Goal: Obtain resource: Obtain resource

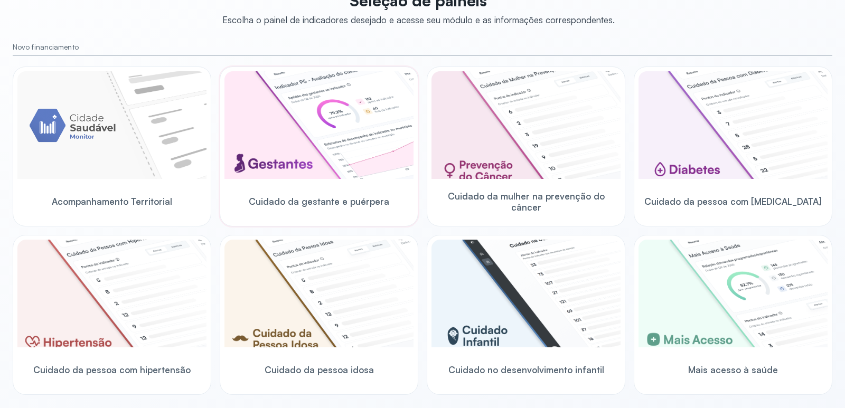
scroll to position [83, 0]
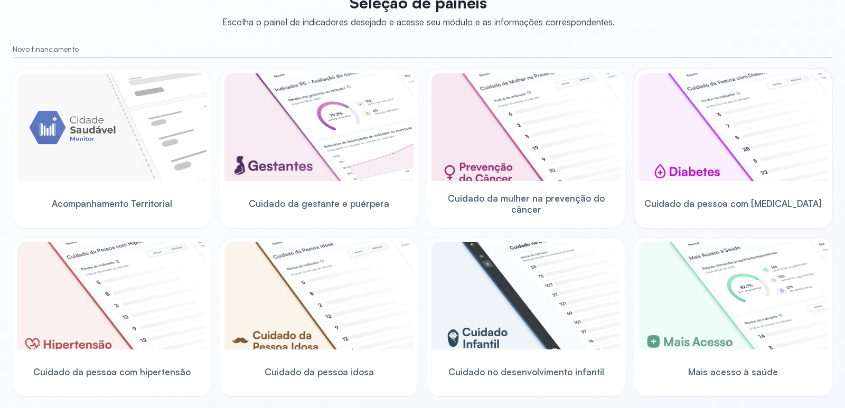
click at [751, 145] on img at bounding box center [733, 127] width 189 height 108
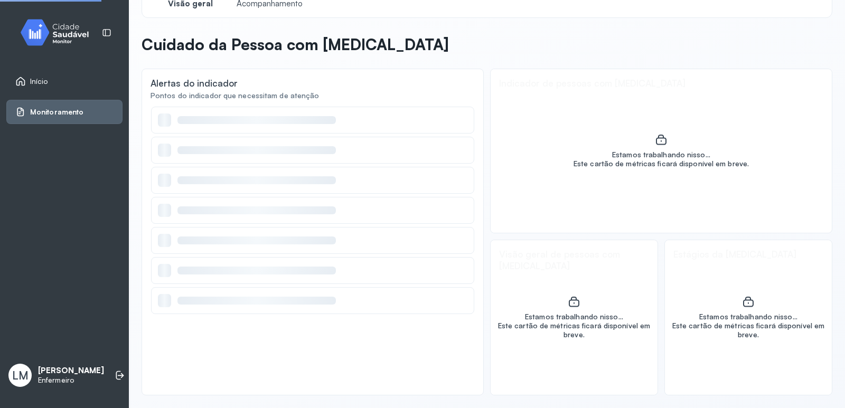
scroll to position [23, 0]
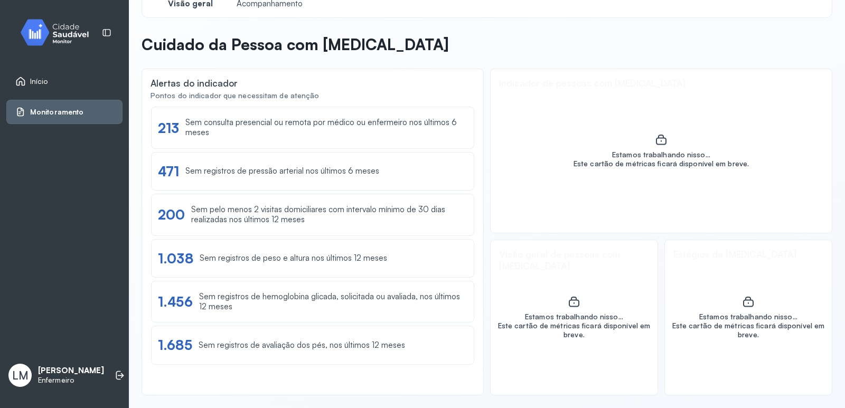
click at [34, 82] on span "Início" at bounding box center [39, 81] width 18 height 9
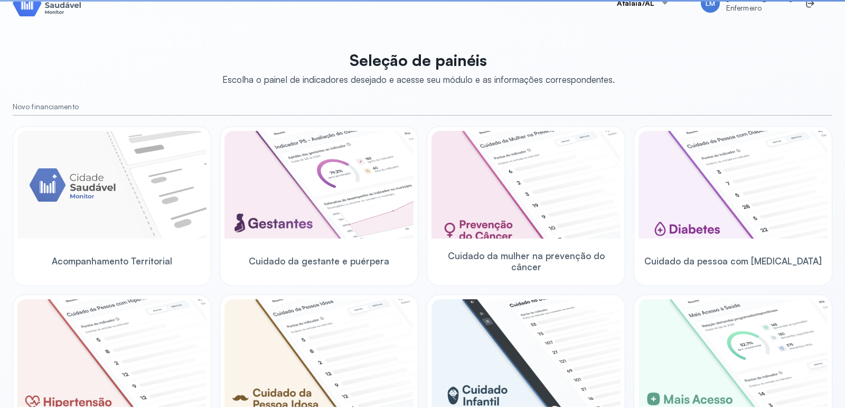
scroll to position [83, 0]
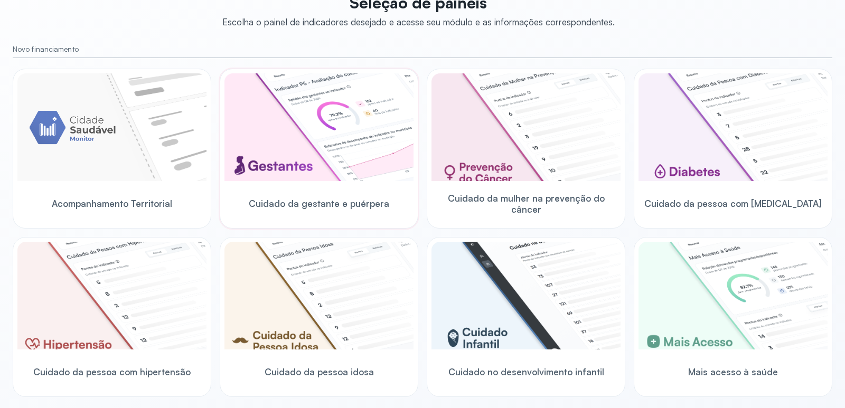
click at [312, 122] on img at bounding box center [319, 127] width 189 height 108
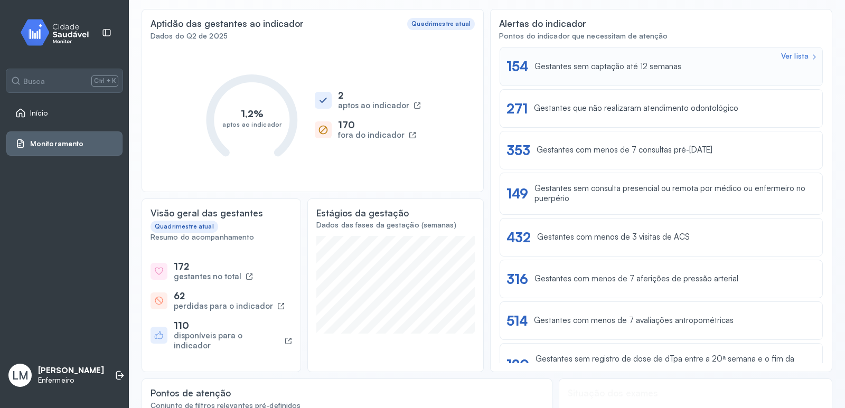
click at [620, 68] on div "Gestantes sem captação até 12 semanas" at bounding box center [608, 67] width 147 height 10
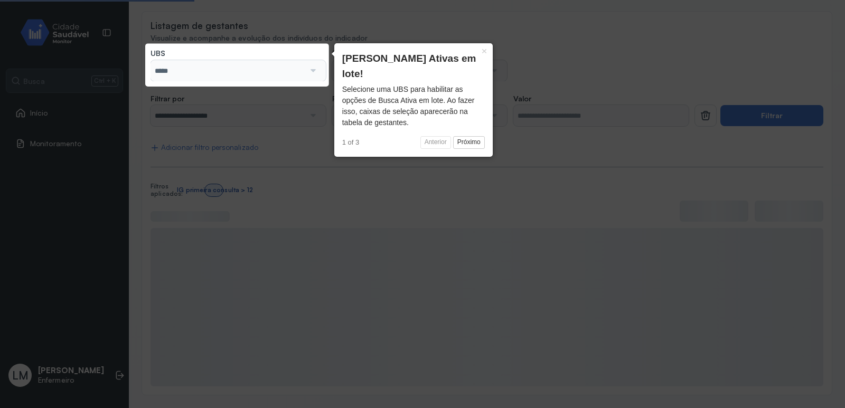
scroll to position [81, 0]
click at [465, 136] on button "Próximo" at bounding box center [469, 142] width 32 height 13
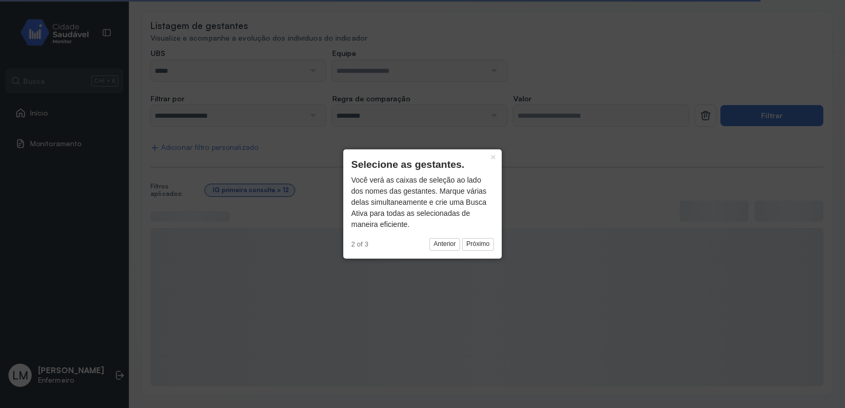
click at [495, 244] on div "× Selecione as gestantes. Você verá as caixas de seleção ao lado dos nomes das …" at bounding box center [422, 204] width 158 height 109
click at [484, 241] on button "Próximo" at bounding box center [478, 244] width 32 height 13
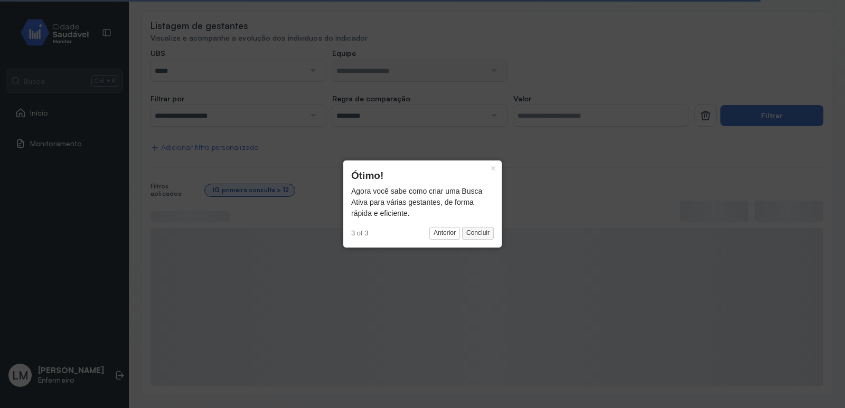
click at [477, 228] on button "Concluir" at bounding box center [478, 233] width 32 height 13
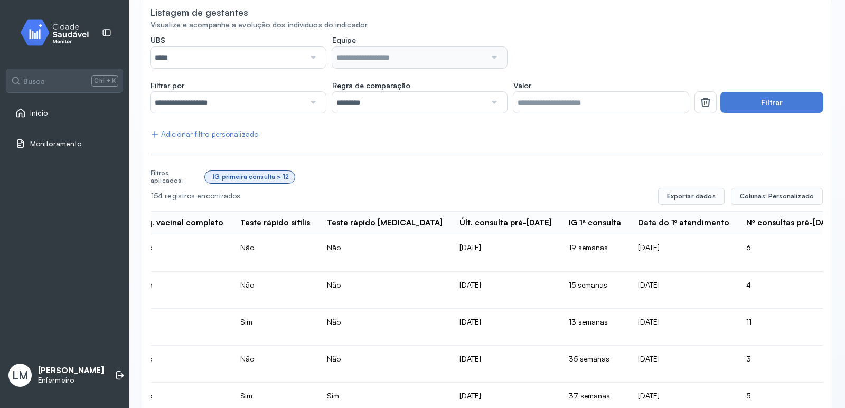
scroll to position [0, 0]
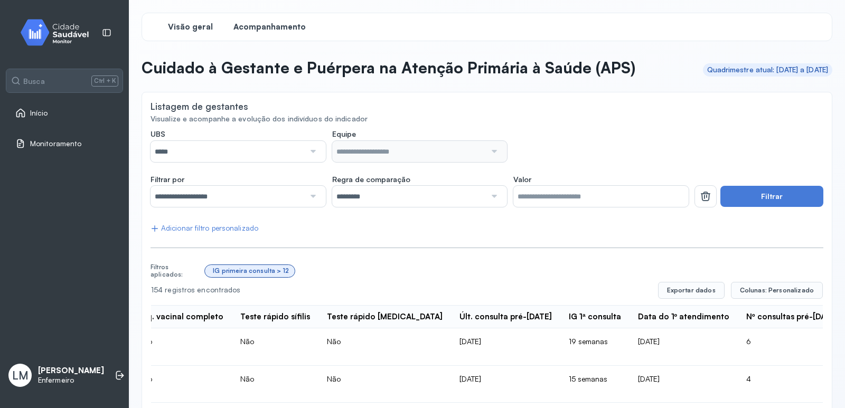
click at [223, 25] on div "Visão geral" at bounding box center [190, 26] width 79 height 19
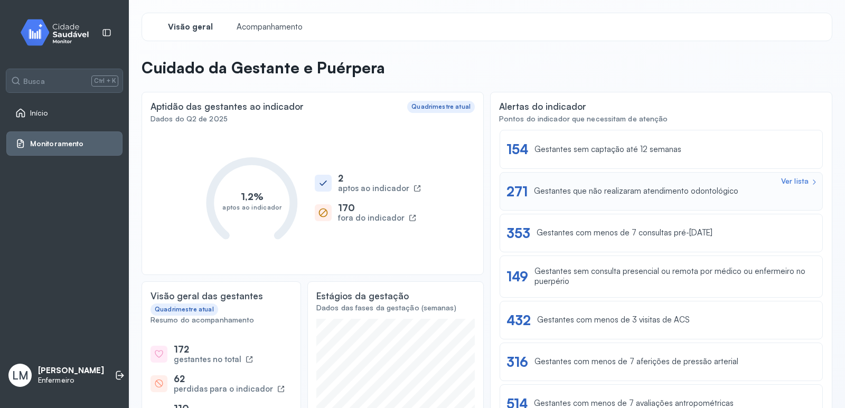
scroll to position [53, 0]
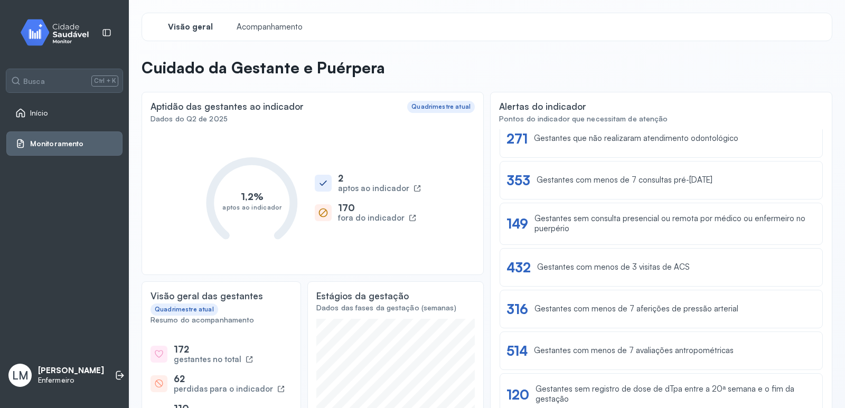
click at [259, 17] on div "Visão geral Acompanhamento" at bounding box center [487, 27] width 691 height 29
click at [259, 18] on div "Acompanhamento" at bounding box center [269, 26] width 79 height 19
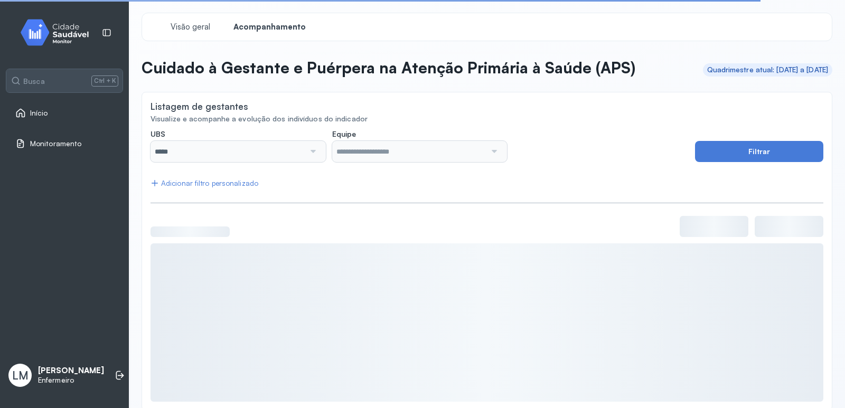
click at [312, 153] on div at bounding box center [312, 151] width 15 height 21
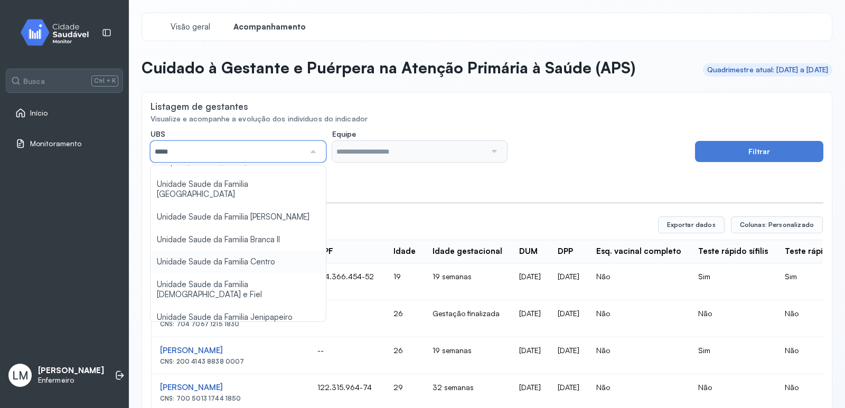
scroll to position [53, 0]
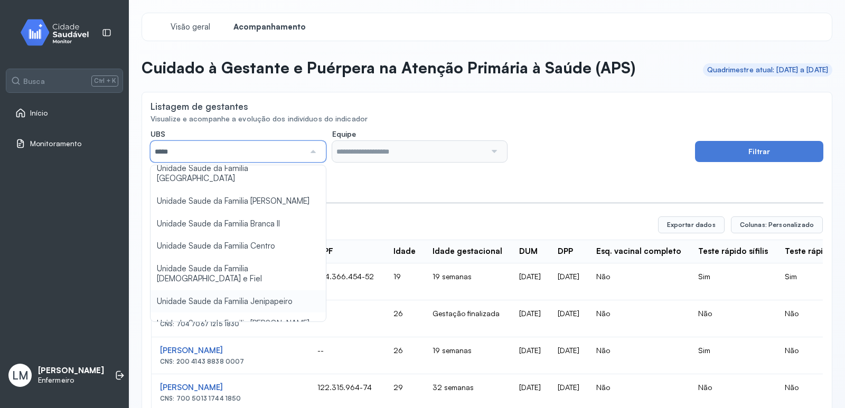
type input "*****"
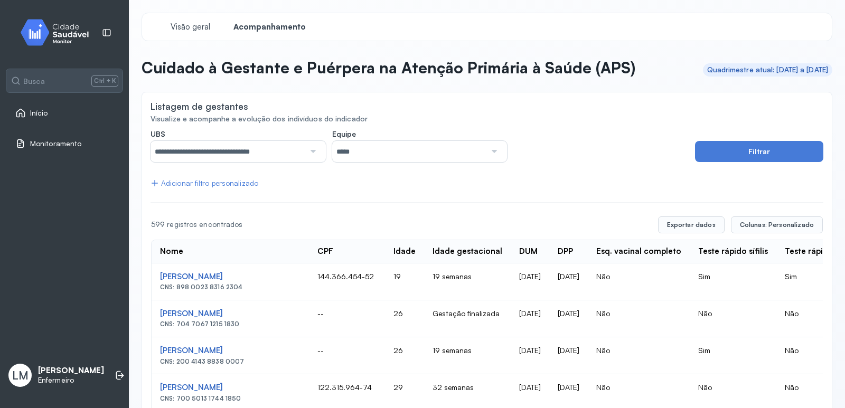
click at [447, 148] on input "*****" at bounding box center [409, 151] width 154 height 21
click at [733, 161] on button "Filtrar" at bounding box center [759, 151] width 128 height 21
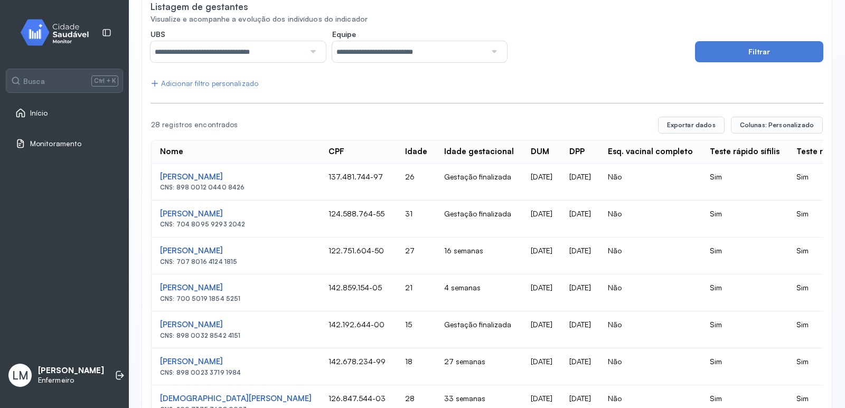
scroll to position [41, 0]
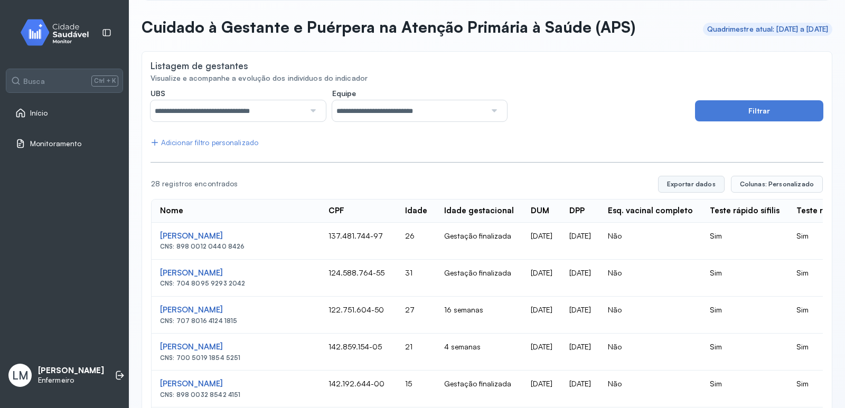
click at [697, 185] on button "Exportar dados" at bounding box center [691, 184] width 67 height 17
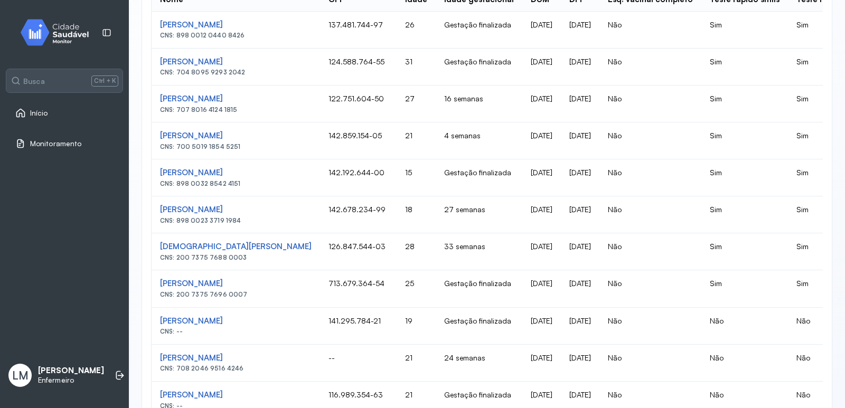
scroll to position [94, 0]
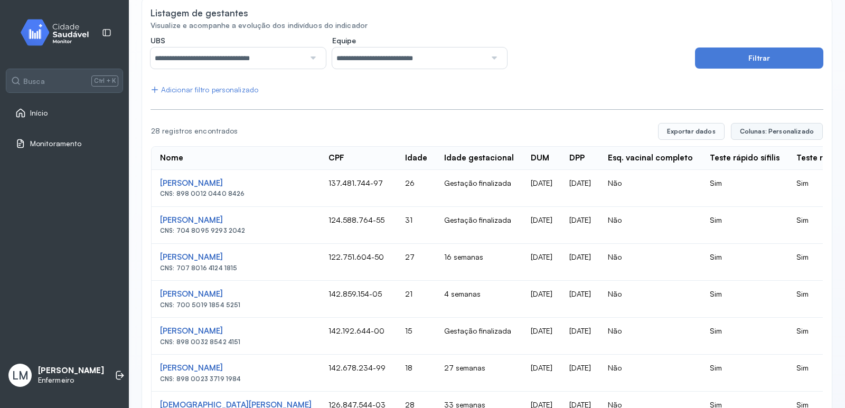
click at [775, 126] on button "Colunas: Personalizado" at bounding box center [777, 131] width 92 height 17
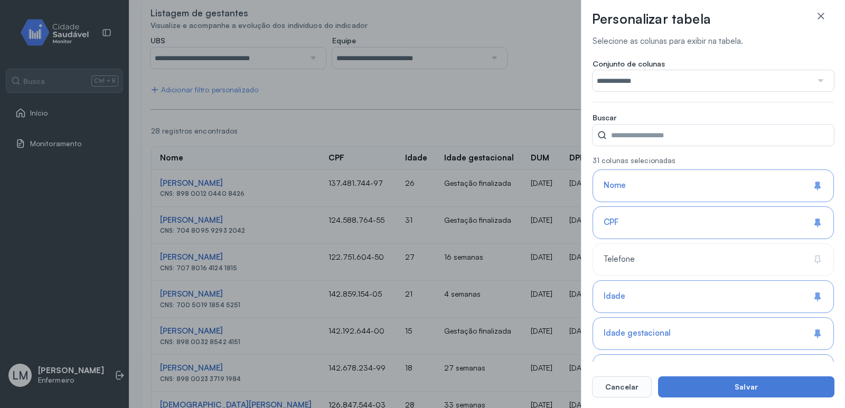
click at [644, 226] on div "CPF" at bounding box center [713, 223] width 241 height 33
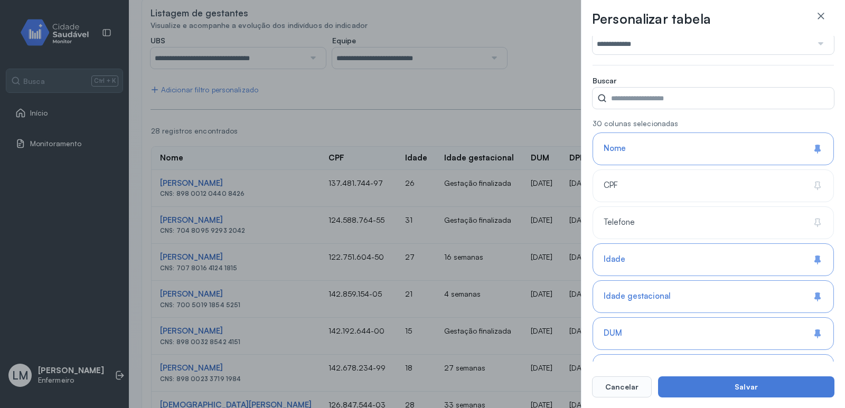
scroll to position [53, 0]
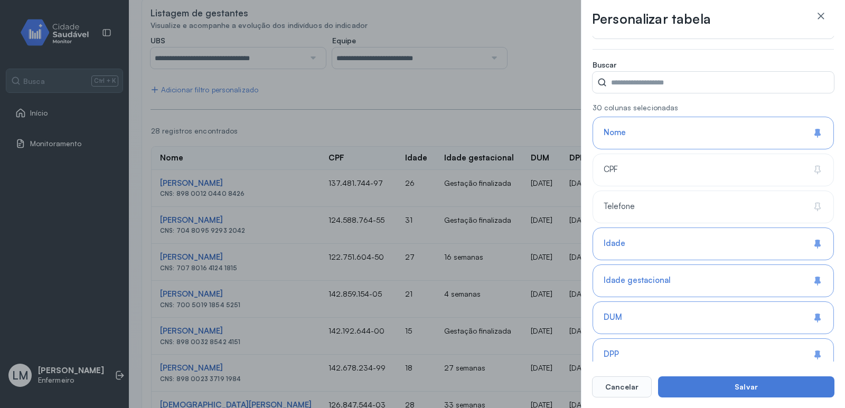
click at [635, 281] on span "Idade gestacional" at bounding box center [637, 281] width 67 height 10
click at [636, 305] on div "DUM" at bounding box center [713, 318] width 241 height 33
click at [641, 342] on div "DPP" at bounding box center [713, 355] width 241 height 33
click at [647, 245] on div "Idade" at bounding box center [713, 244] width 241 height 33
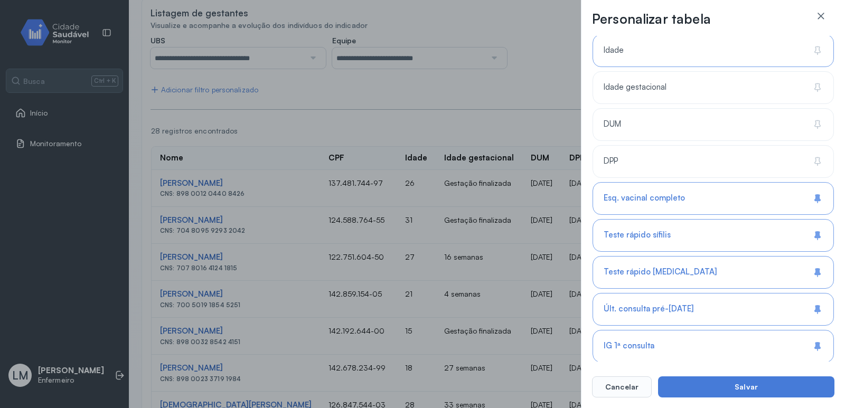
scroll to position [264, 0]
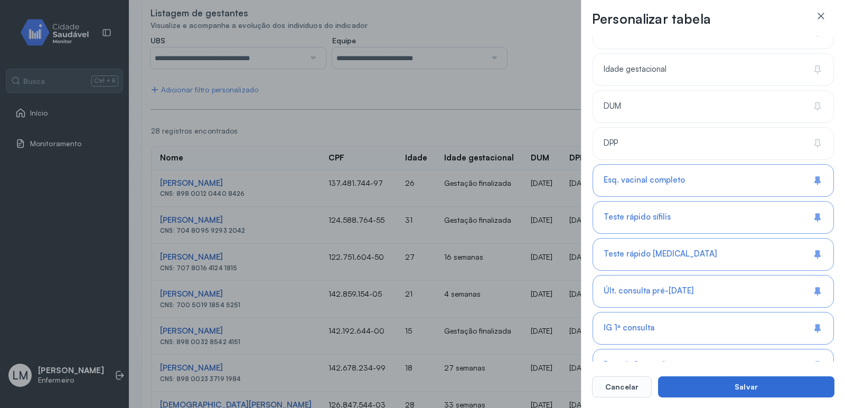
click at [767, 380] on button "Salvar" at bounding box center [746, 387] width 176 height 21
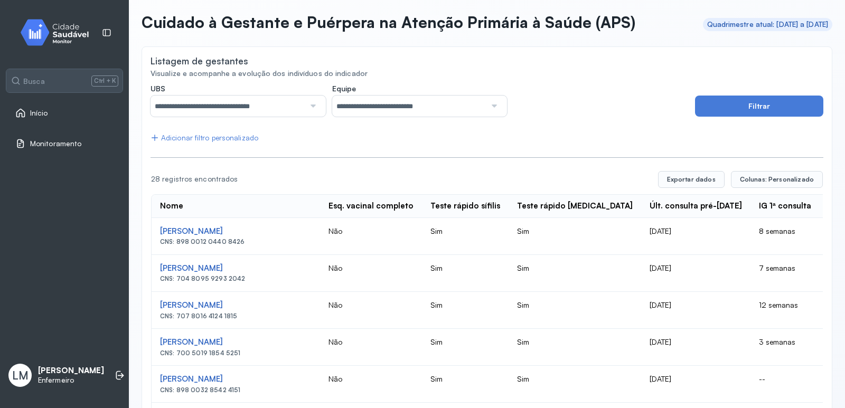
scroll to position [41, 0]
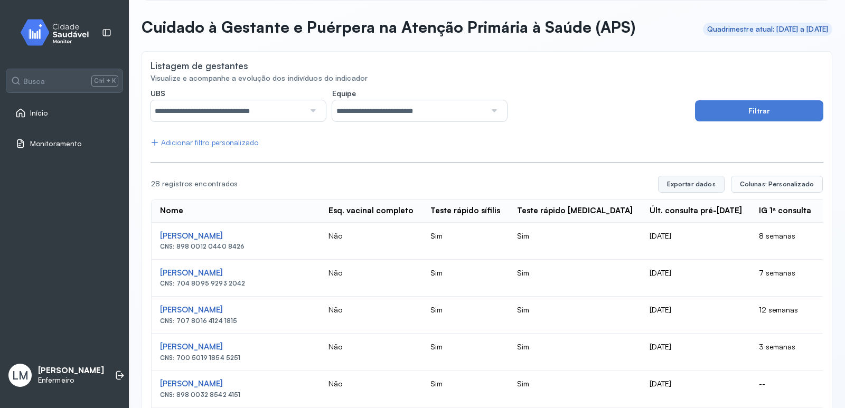
click at [706, 184] on button "Exportar dados" at bounding box center [691, 184] width 67 height 17
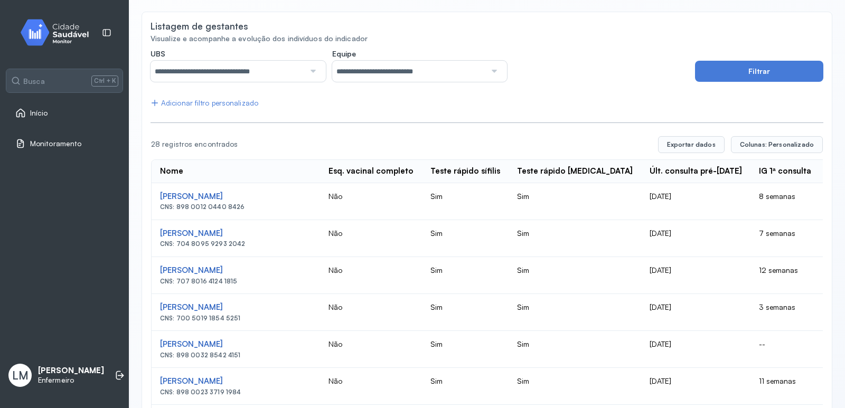
scroll to position [106, 0]
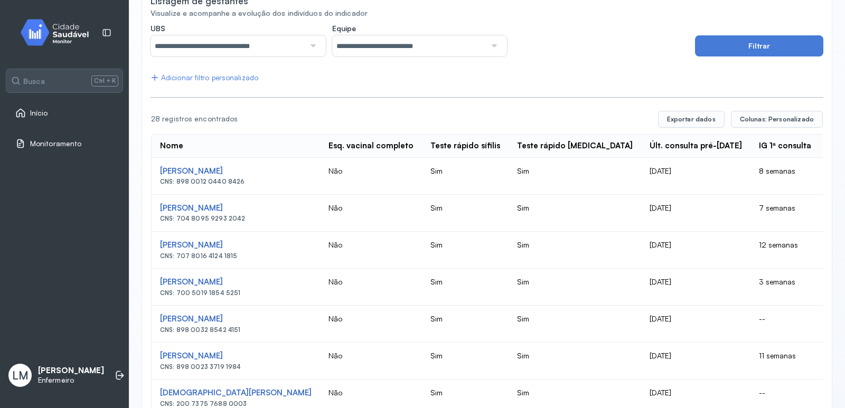
drag, startPoint x: 694, startPoint y: 195, endPoint x: 605, endPoint y: 199, distance: 88.9
click at [641, 199] on td "[DATE]" at bounding box center [695, 213] width 109 height 37
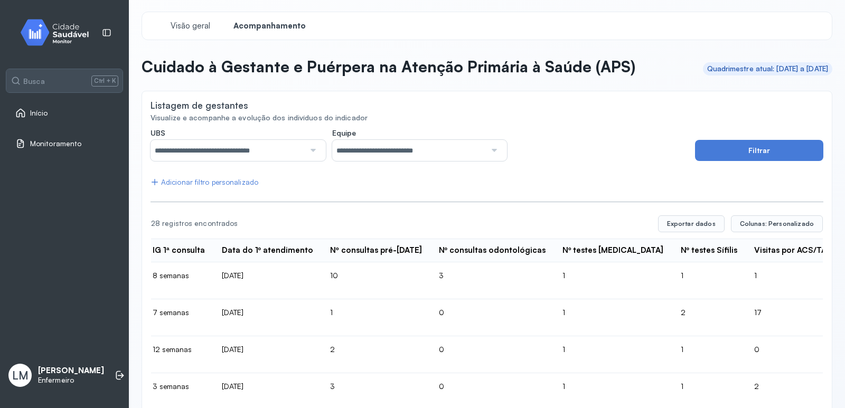
scroll to position [0, 0]
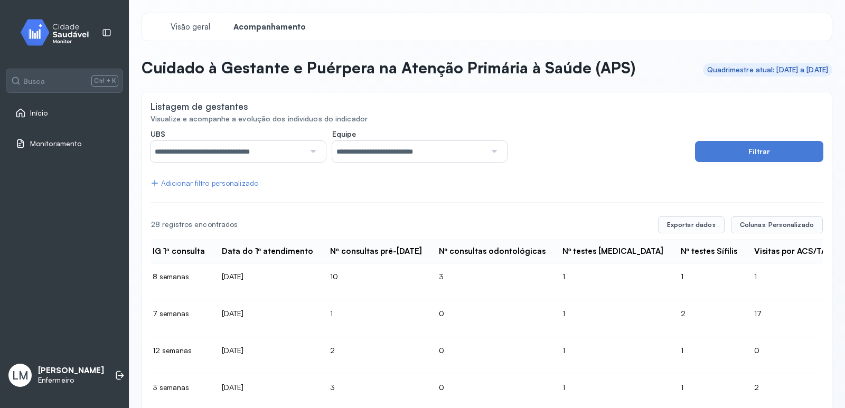
click at [242, 182] on div "Adicionar filtro personalizado" at bounding box center [205, 183] width 108 height 9
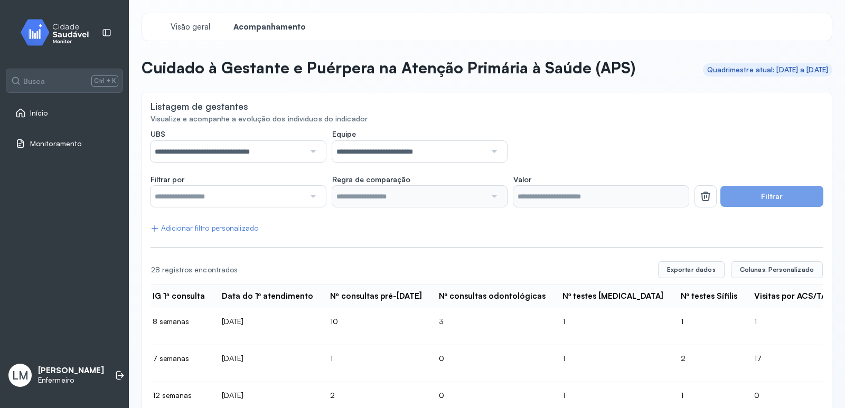
click at [243, 190] on input "text" at bounding box center [228, 196] width 154 height 21
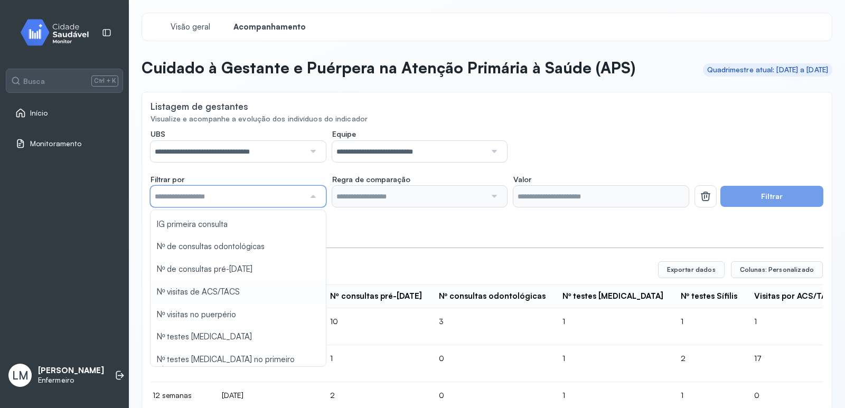
scroll to position [264, 0]
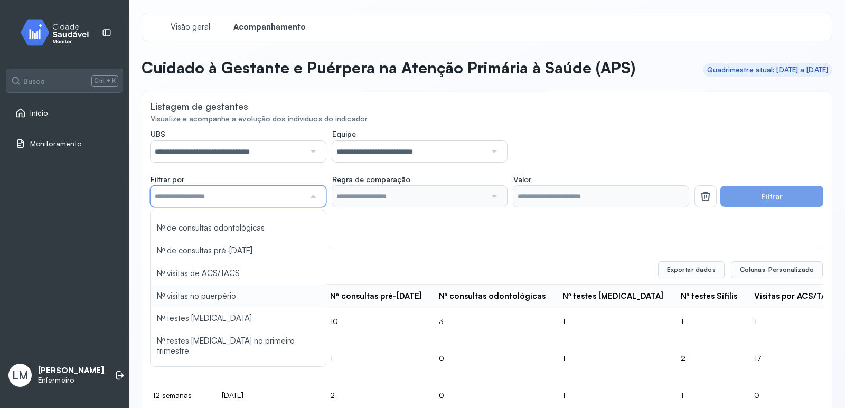
type input "*******"
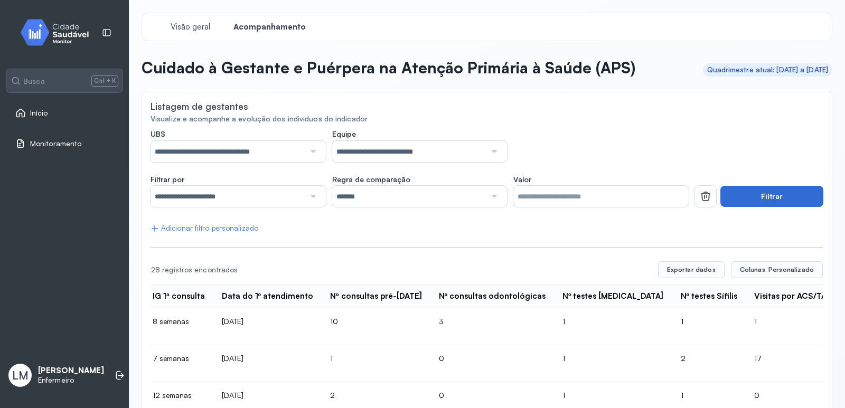
click at [792, 195] on button "Filtrar" at bounding box center [772, 196] width 103 height 21
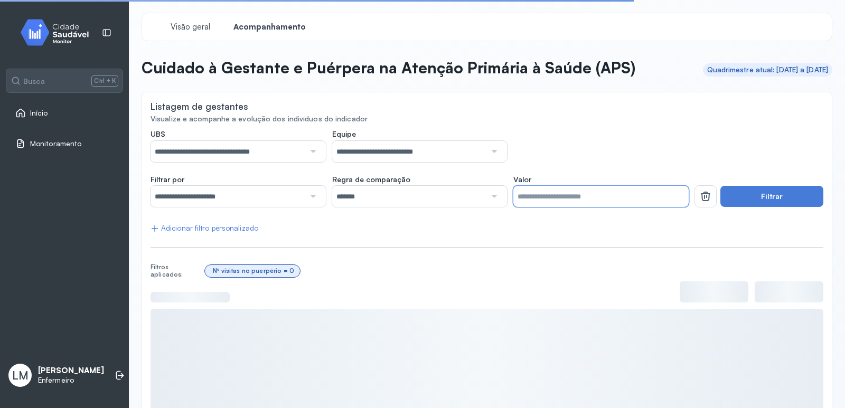
click at [607, 198] on input "*" at bounding box center [601, 196] width 175 height 21
type input "*"
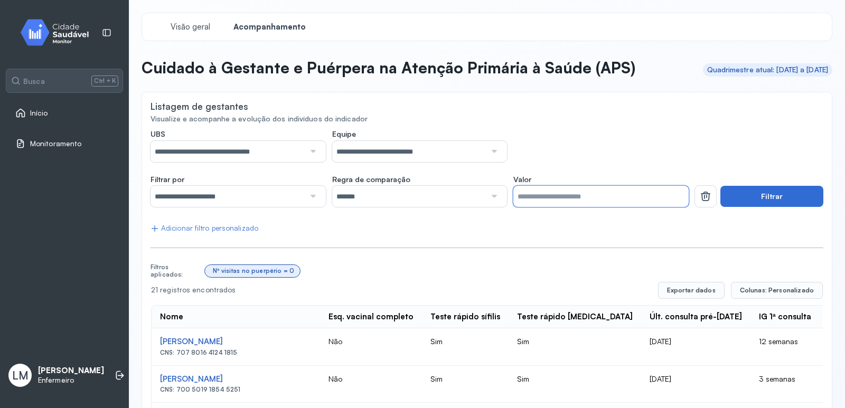
click at [760, 188] on button "Filtrar" at bounding box center [772, 196] width 103 height 21
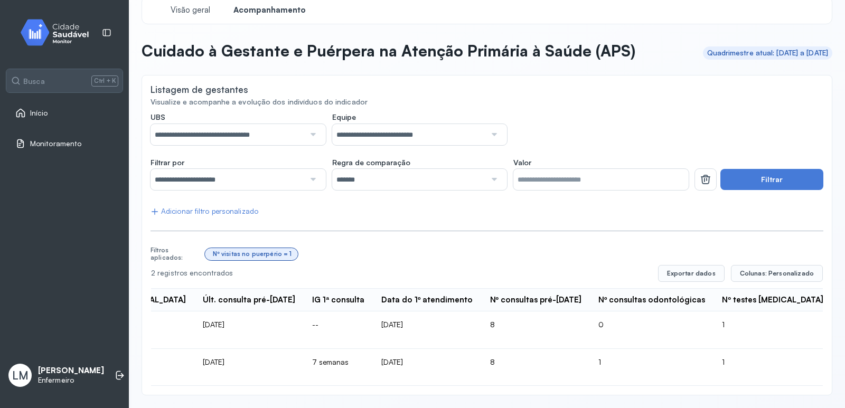
scroll to position [0, 265]
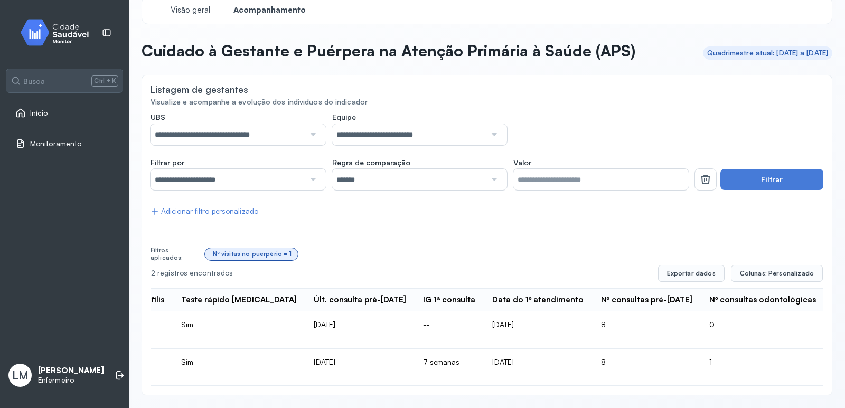
click at [54, 112] on link "Início" at bounding box center [64, 113] width 98 height 11
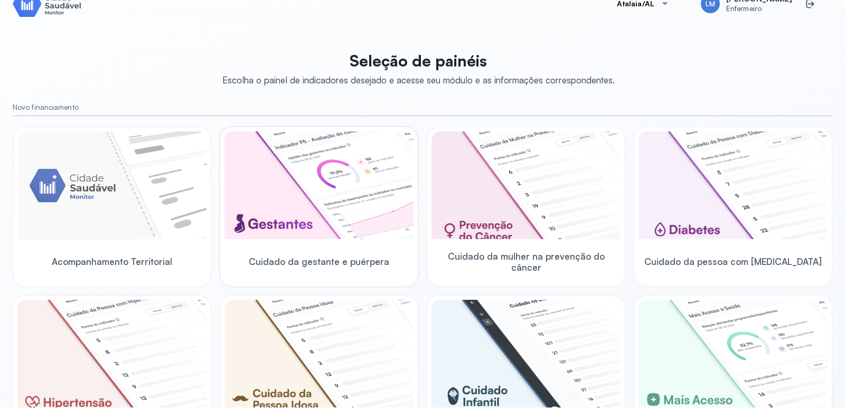
click at [365, 219] on img at bounding box center [319, 186] width 189 height 108
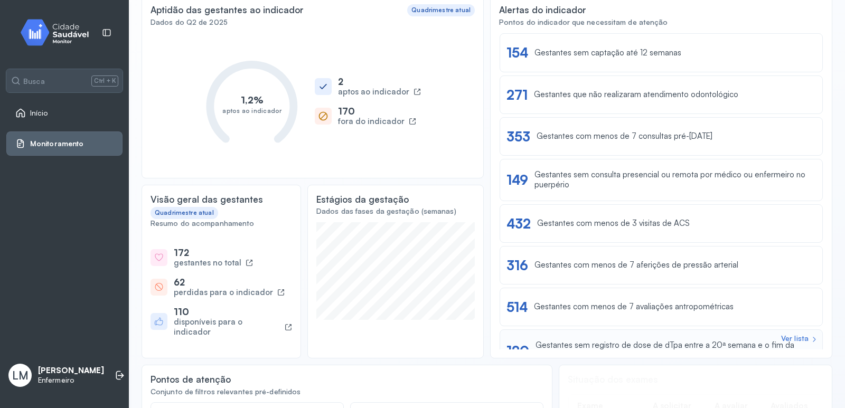
scroll to position [77, 0]
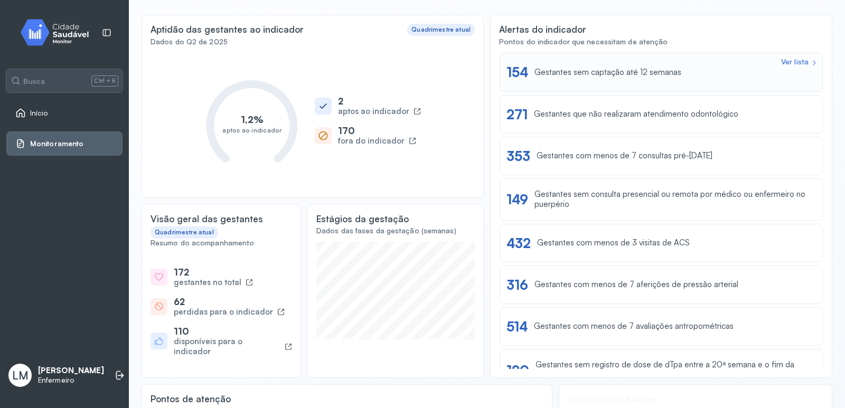
click at [619, 65] on div "Ver lista 154 Gestantes sem captação até 12 semanas" at bounding box center [662, 72] width 310 height 16
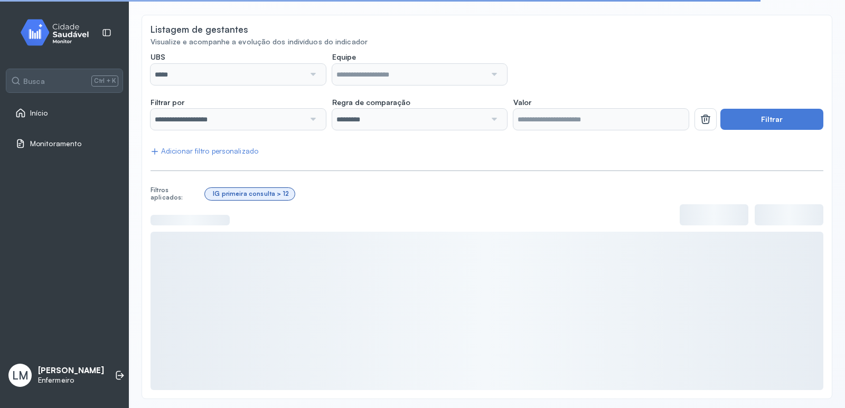
click at [305, 74] on div at bounding box center [312, 74] width 15 height 21
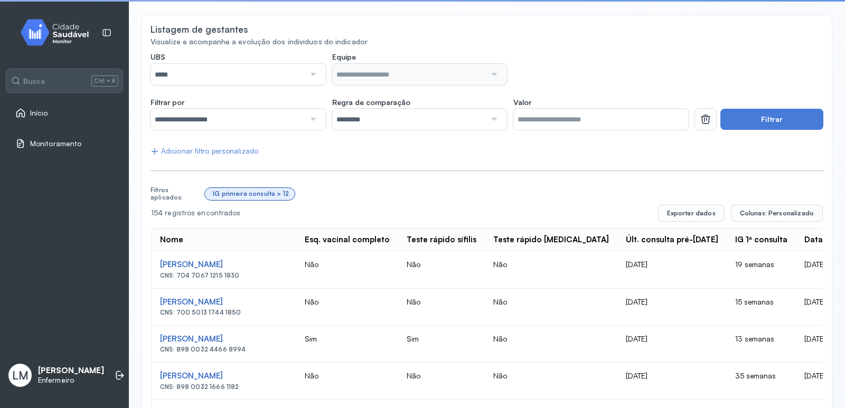
click at [311, 75] on div at bounding box center [312, 74] width 15 height 21
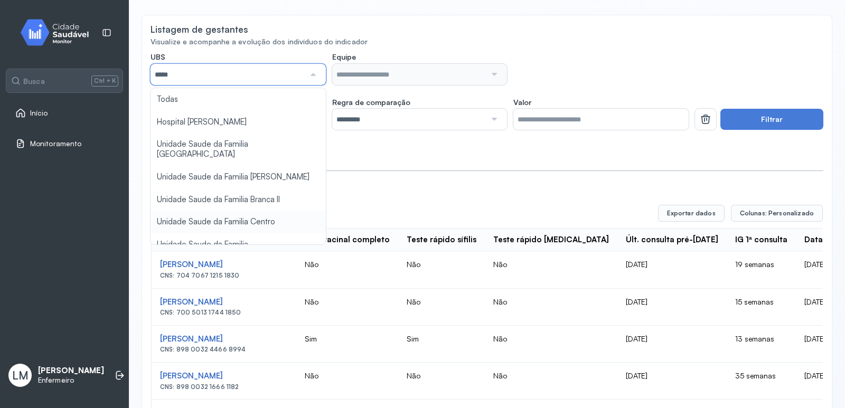
type input "*****"
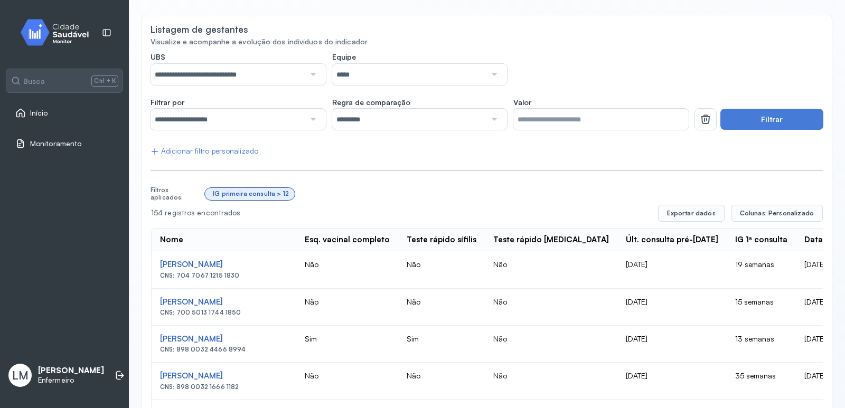
click at [498, 69] on div "*****" at bounding box center [419, 74] width 175 height 21
click at [211, 123] on input "**********" at bounding box center [228, 119] width 154 height 21
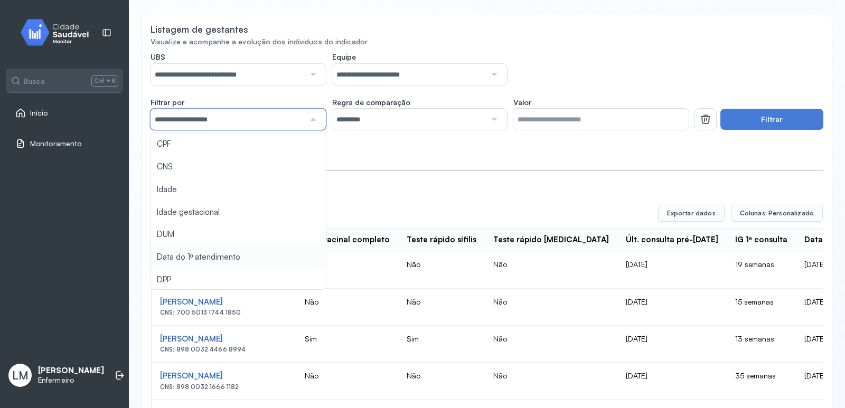
type input "*******"
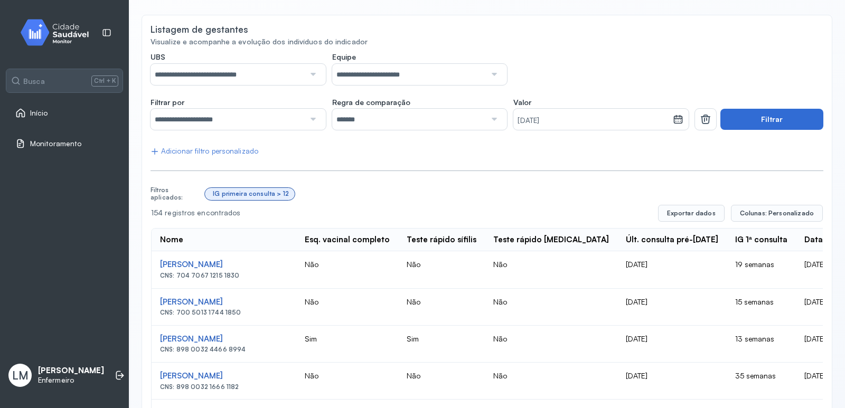
click at [762, 113] on button "Filtrar" at bounding box center [772, 119] width 103 height 21
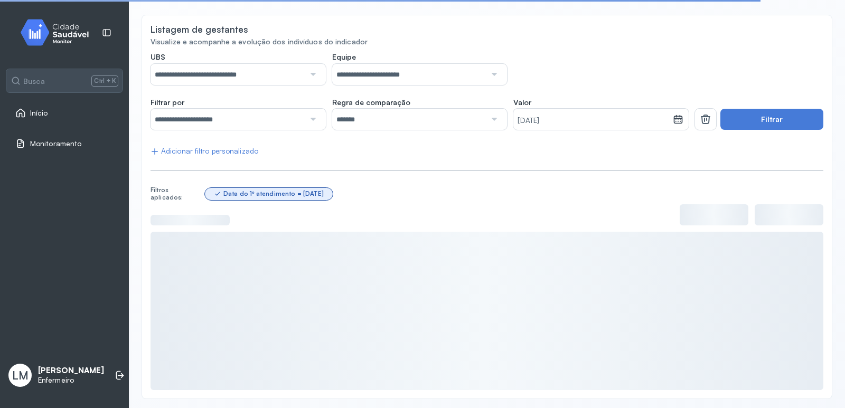
scroll to position [68, 0]
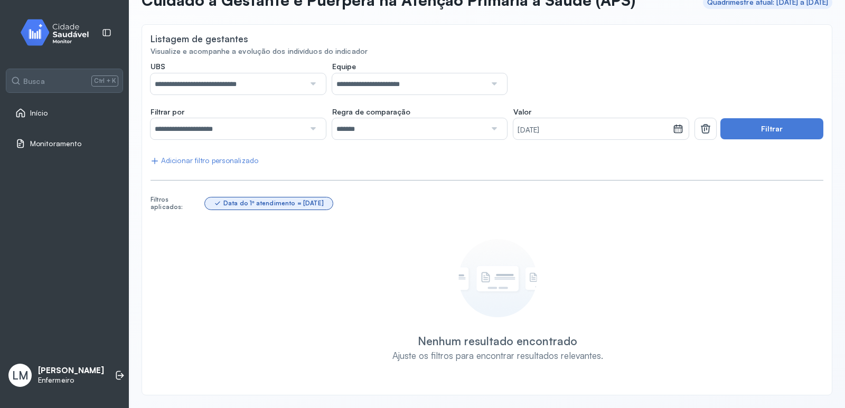
click at [674, 127] on icon at bounding box center [678, 130] width 9 height 8
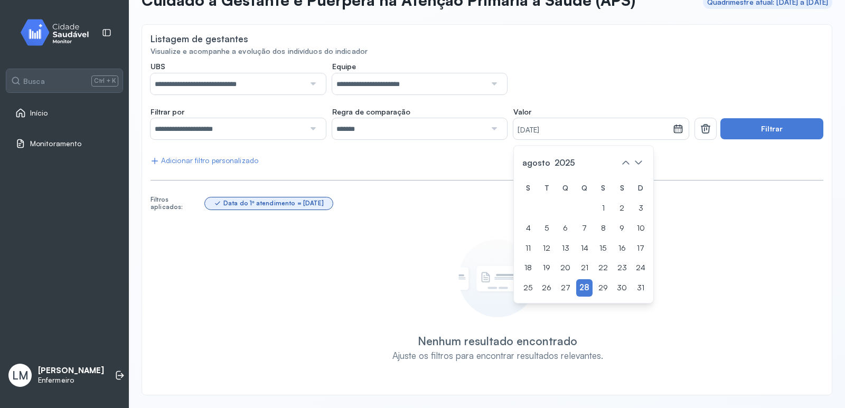
click at [241, 128] on input "**********" at bounding box center [228, 128] width 154 height 21
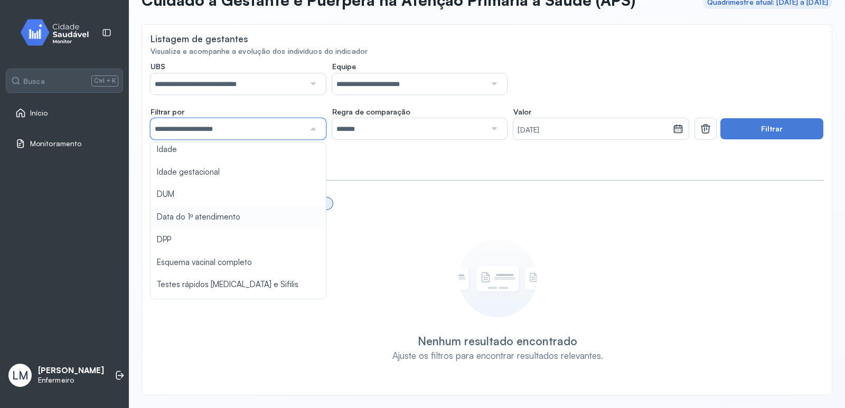
scroll to position [0, 0]
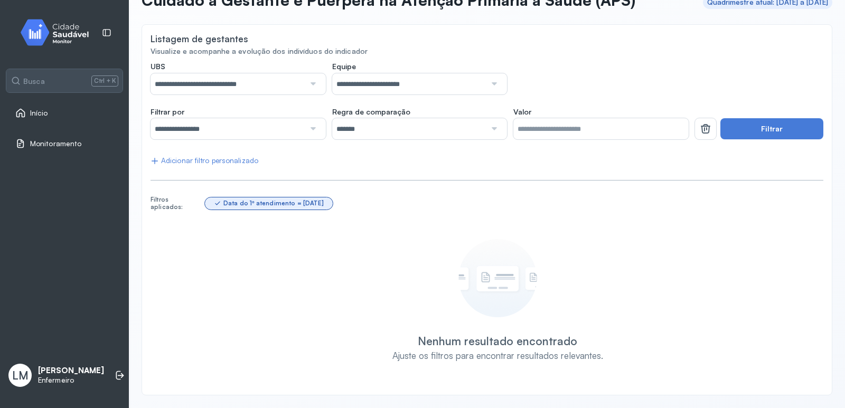
click at [218, 217] on div "**********" at bounding box center [487, 224] width 673 height 325
click at [577, 129] on input "*" at bounding box center [601, 128] width 175 height 21
click at [376, 129] on input "*******" at bounding box center [409, 128] width 154 height 21
click at [684, 208] on div "Data do 1º atendimento = [DATE]" at bounding box center [514, 203] width 619 height 20
click at [758, 130] on button "Filtrar" at bounding box center [772, 128] width 103 height 21
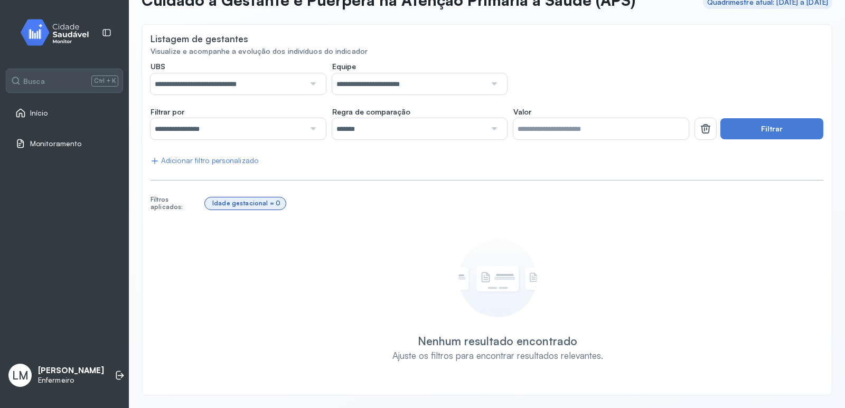
click at [263, 129] on input "**********" at bounding box center [228, 128] width 154 height 21
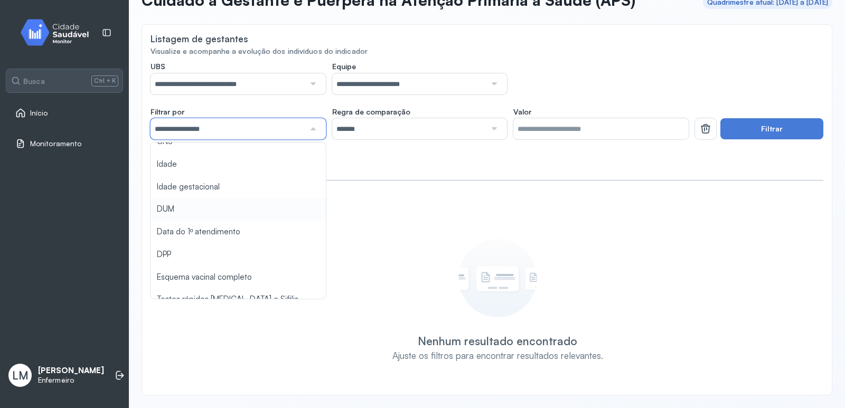
scroll to position [53, 0]
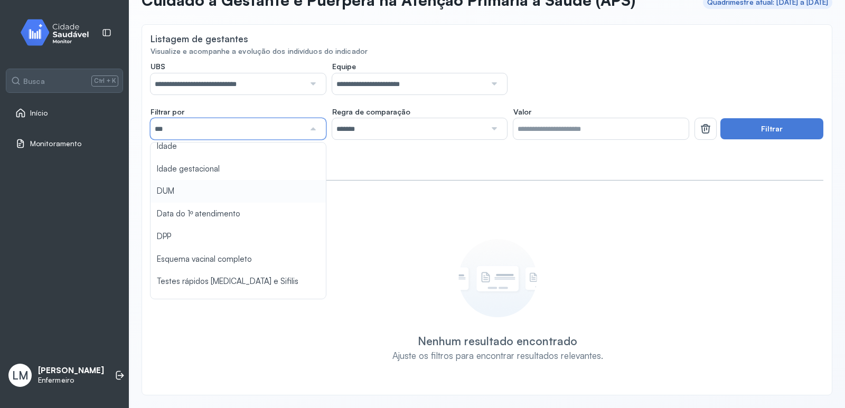
click at [185, 190] on div "**********" at bounding box center [487, 224] width 673 height 325
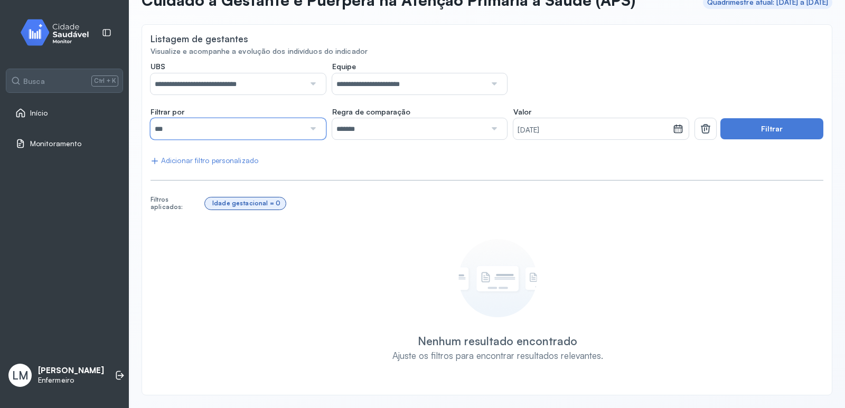
click at [218, 134] on input "***" at bounding box center [228, 128] width 154 height 21
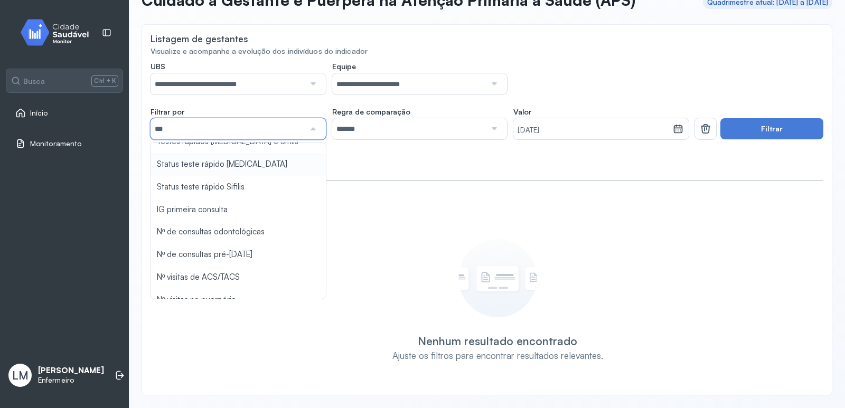
scroll to position [211, 0]
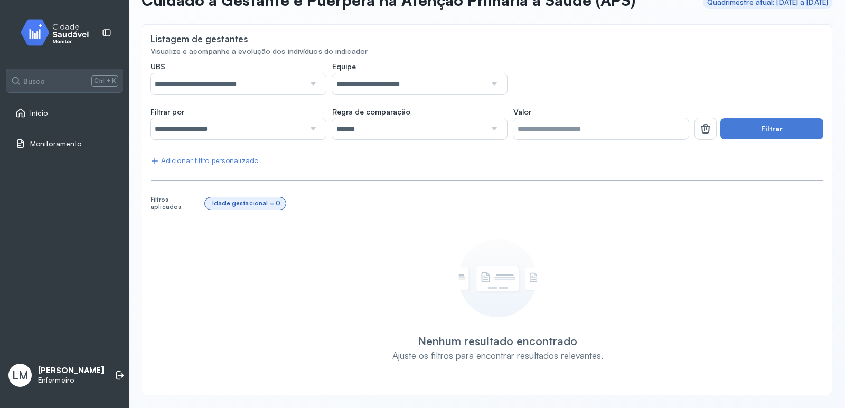
click at [198, 188] on div "**********" at bounding box center [487, 224] width 673 height 325
click at [296, 127] on input "**********" at bounding box center [228, 128] width 154 height 21
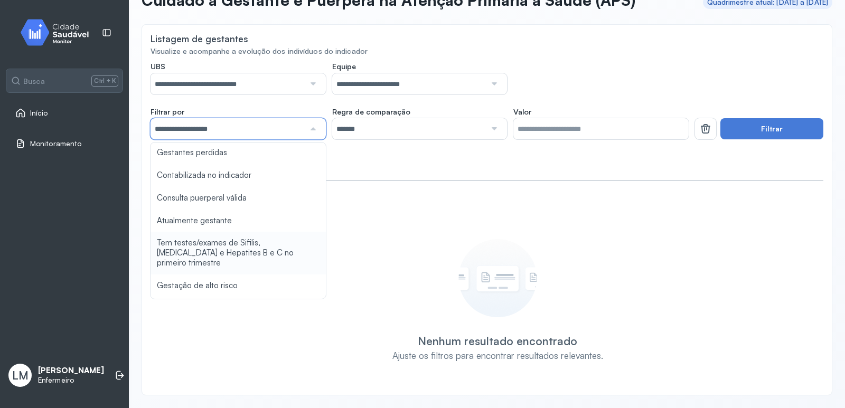
scroll to position [631, 0]
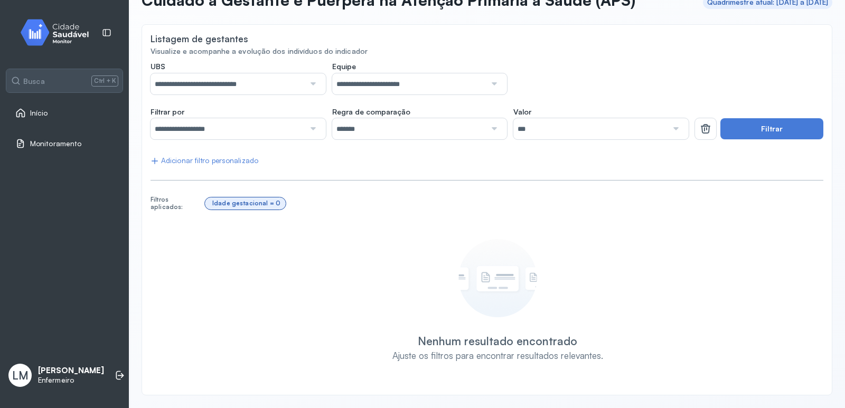
click at [188, 208] on div "**********" at bounding box center [487, 224] width 673 height 325
click at [742, 133] on button "Filtrar" at bounding box center [772, 128] width 103 height 21
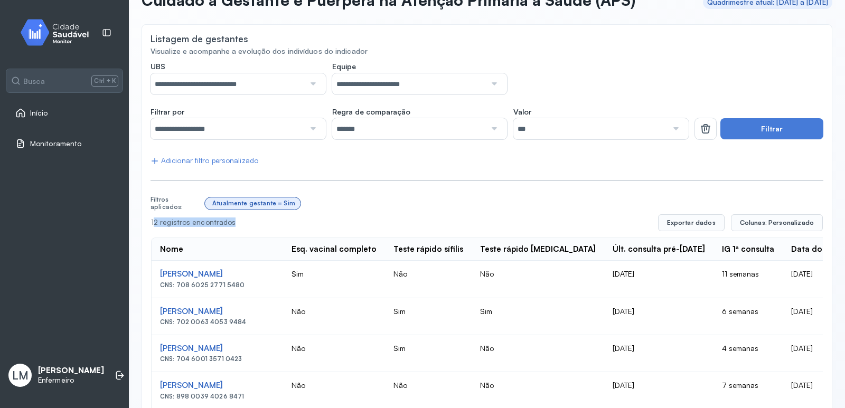
drag, startPoint x: 154, startPoint y: 225, endPoint x: 260, endPoint y: 234, distance: 106.5
click at [581, 196] on div "Atualmente gestante = Sim" at bounding box center [514, 203] width 619 height 20
click at [748, 221] on span "Colunas: Personalizado" at bounding box center [777, 223] width 74 height 8
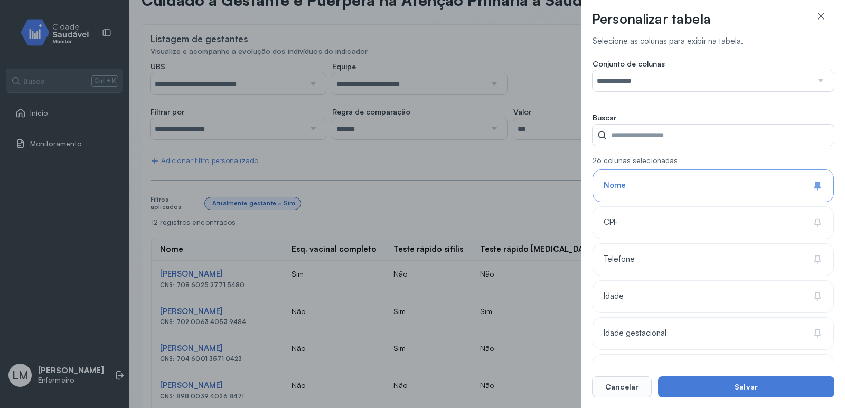
click at [546, 198] on div "**********" at bounding box center [422, 204] width 845 height 408
click at [648, 378] on button "Cancelar" at bounding box center [622, 387] width 60 height 21
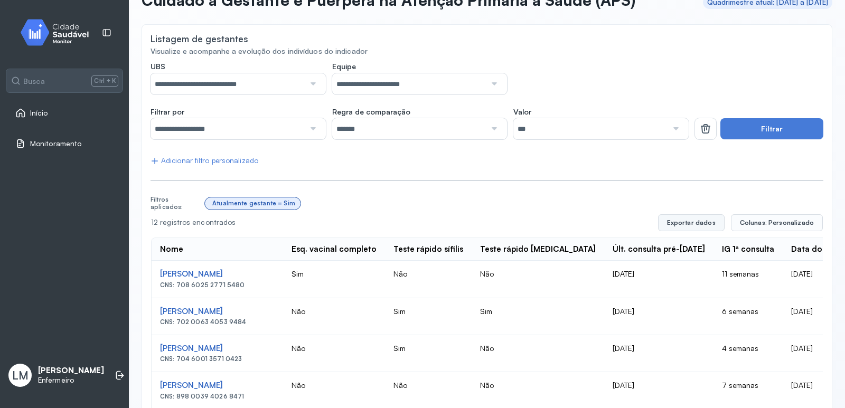
click at [695, 218] on button "Exportar dados" at bounding box center [691, 222] width 67 height 17
click at [673, 228] on button "Exportar dados" at bounding box center [691, 222] width 67 height 17
click at [695, 218] on button "Exportar dados" at bounding box center [691, 222] width 67 height 17
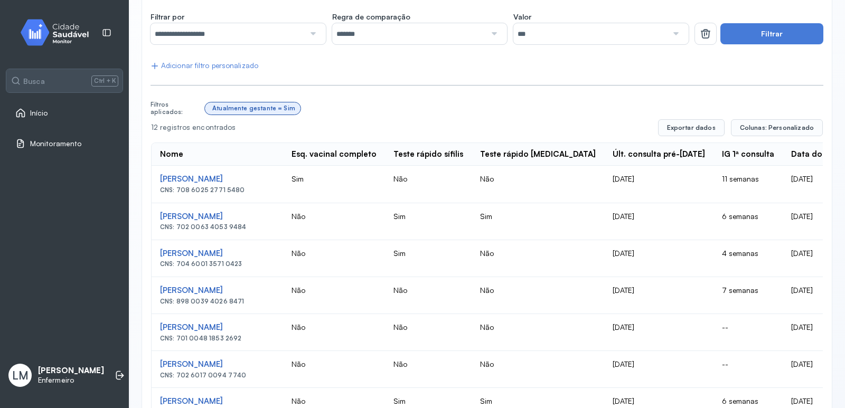
scroll to position [173, 0]
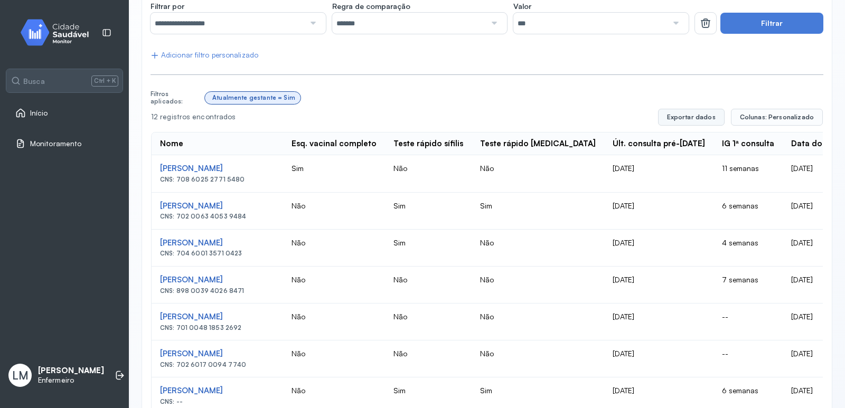
click at [701, 120] on button "Exportar dados" at bounding box center [691, 117] width 67 height 17
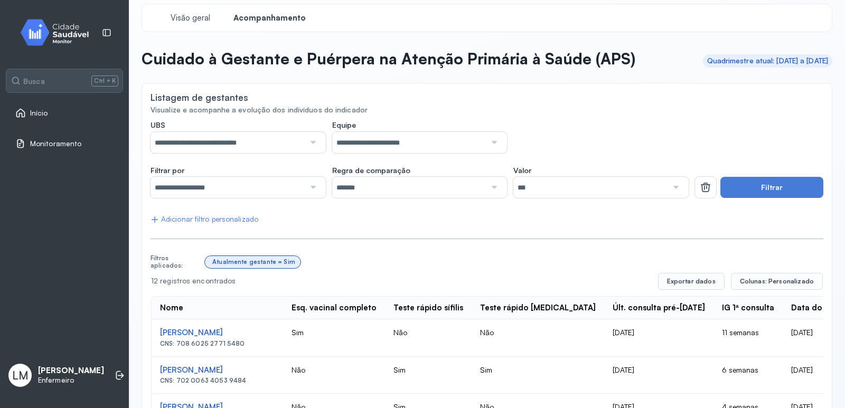
scroll to position [0, 0]
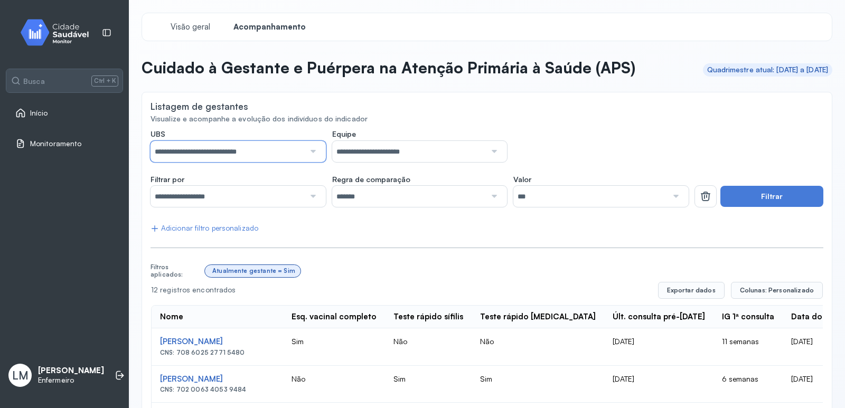
click at [281, 156] on input "**********" at bounding box center [228, 151] width 154 height 21
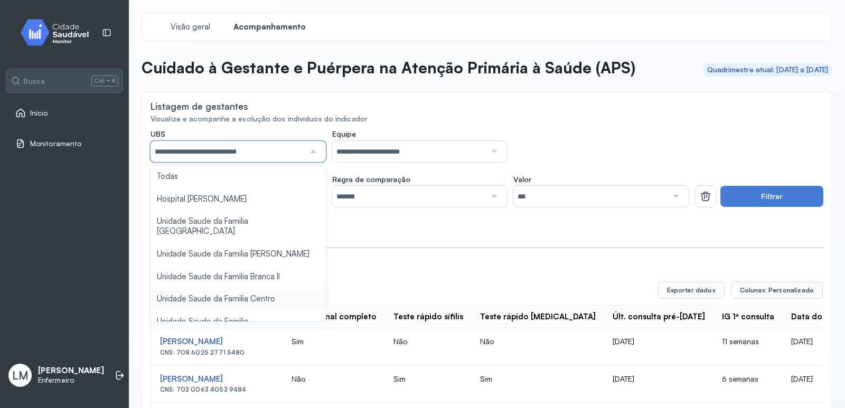
scroll to position [53, 0]
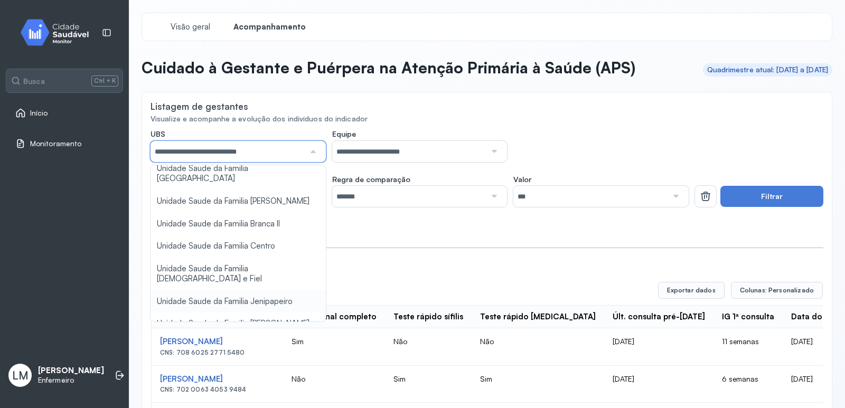
type input "*****"
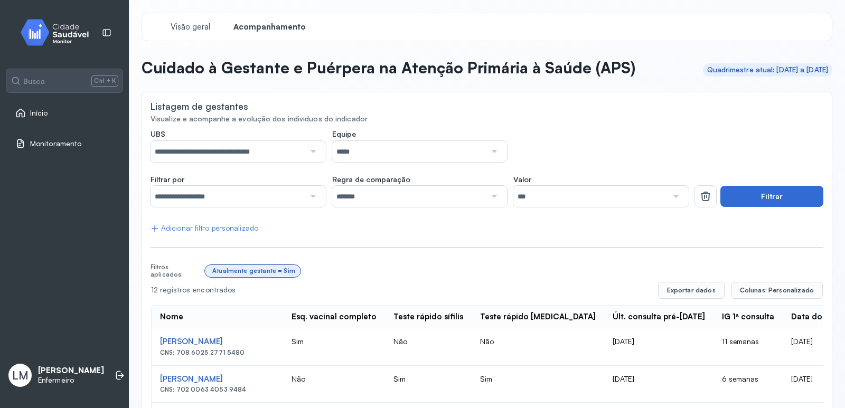
click at [744, 191] on button "Filtrar" at bounding box center [772, 196] width 103 height 21
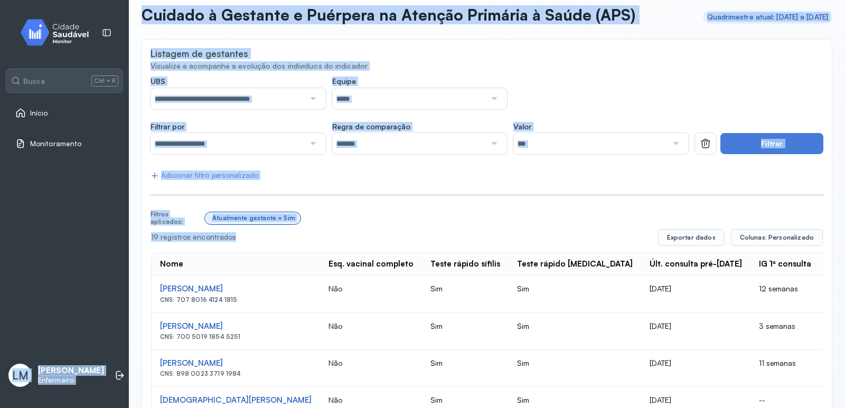
drag, startPoint x: 126, startPoint y: 250, endPoint x: 231, endPoint y: 237, distance: 106.0
click at [231, 237] on div "**********" at bounding box center [422, 204] width 845 height 408
click at [231, 236] on div "19 registros encontrados" at bounding box center [400, 237] width 499 height 9
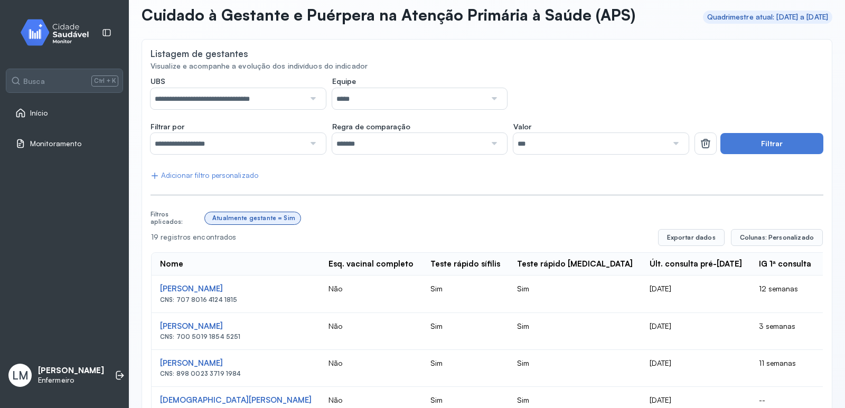
click at [209, 236] on div "19 registros encontrados" at bounding box center [400, 237] width 499 height 9
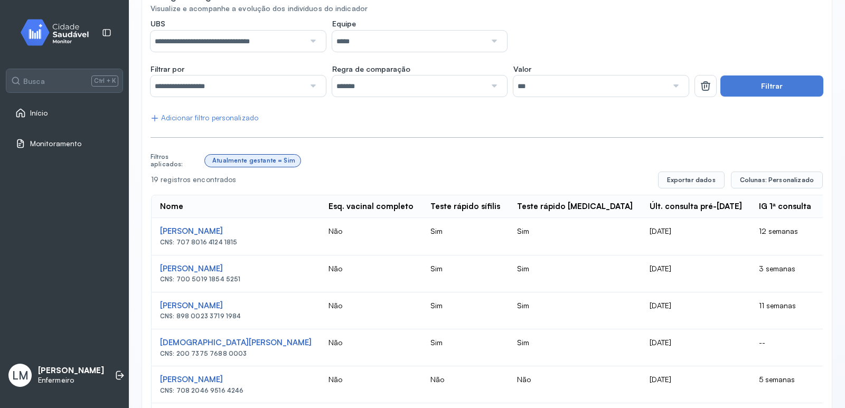
scroll to position [158, 0]
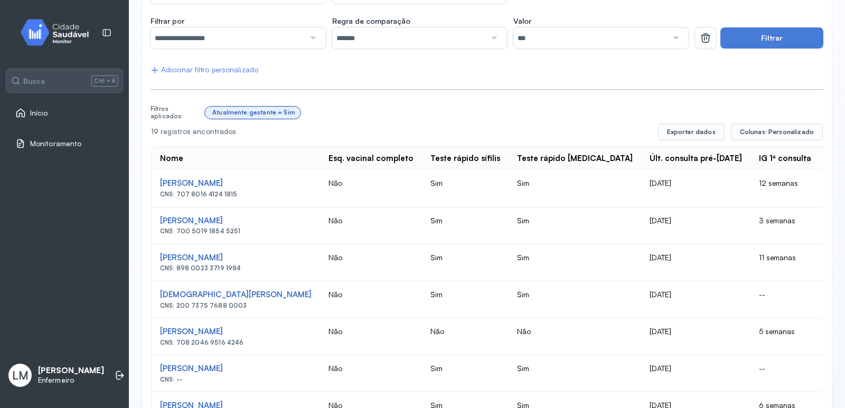
click at [483, 261] on td "Sim" at bounding box center [465, 263] width 87 height 37
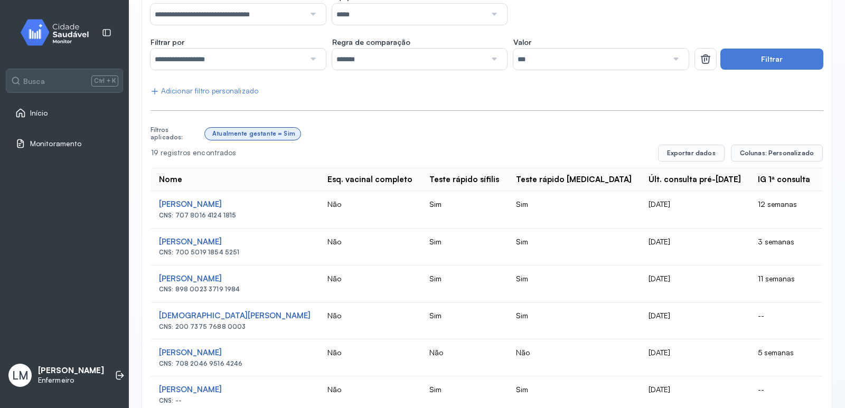
scroll to position [0, 0]
drag, startPoint x: 568, startPoint y: 204, endPoint x: 665, endPoint y: 193, distance: 97.8
click at [648, 209] on td "[DATE]" at bounding box center [695, 209] width 109 height 37
drag, startPoint x: 154, startPoint y: 206, endPoint x: 248, endPoint y: 201, distance: 93.6
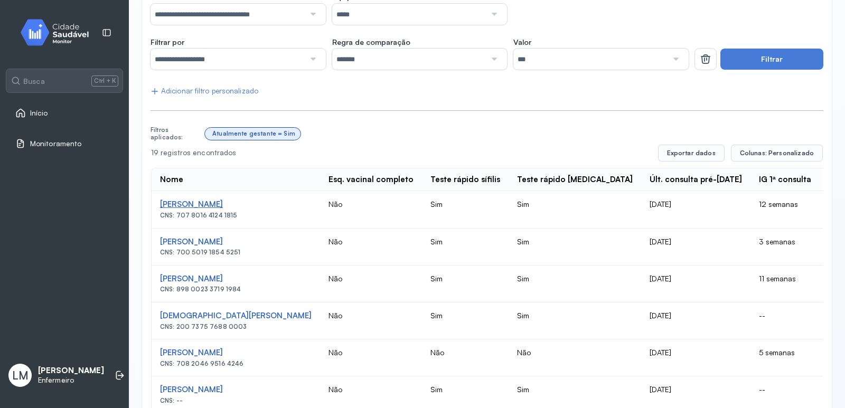
click at [248, 201] on td "[PERSON_NAME] CNS: 707 8016 4124 1815" at bounding box center [236, 209] width 169 height 37
copy div "[PERSON_NAME]"
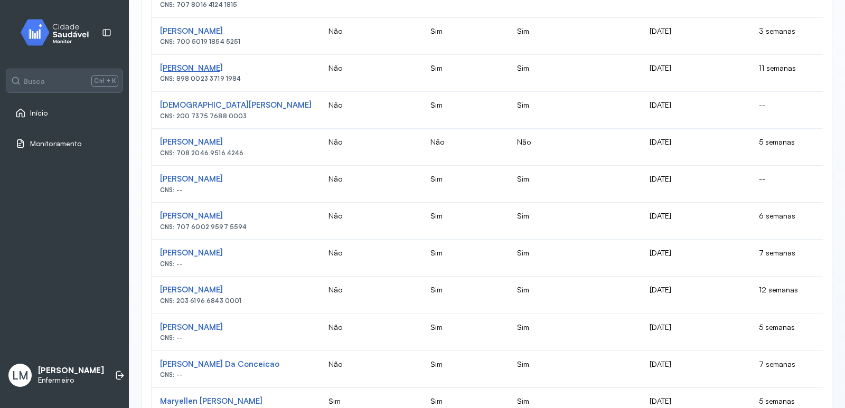
scroll to position [349, 0]
click at [199, 114] on div "CNS: 200 7375 7688 0003" at bounding box center [236, 115] width 152 height 7
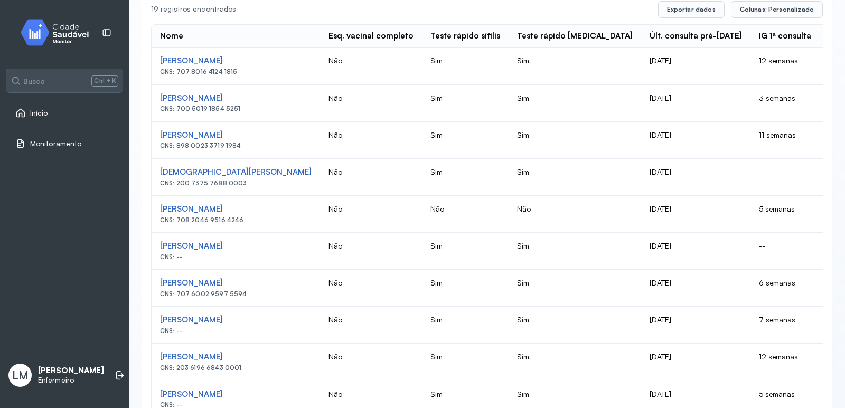
scroll to position [296, 0]
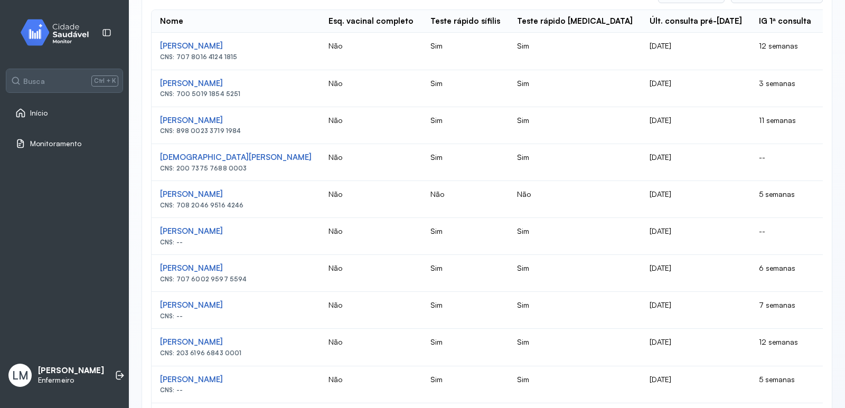
drag, startPoint x: 568, startPoint y: 153, endPoint x: 627, endPoint y: 160, distance: 59.0
click at [641, 160] on td "[DATE]" at bounding box center [695, 162] width 109 height 37
drag, startPoint x: 157, startPoint y: 155, endPoint x: 256, endPoint y: 159, distance: 98.3
click at [256, 159] on td "[PERSON_NAME] CNS: 200 7375 7688 0003" at bounding box center [236, 162] width 169 height 37
copy div "[DEMOGRAPHIC_DATA][PERSON_NAME]"
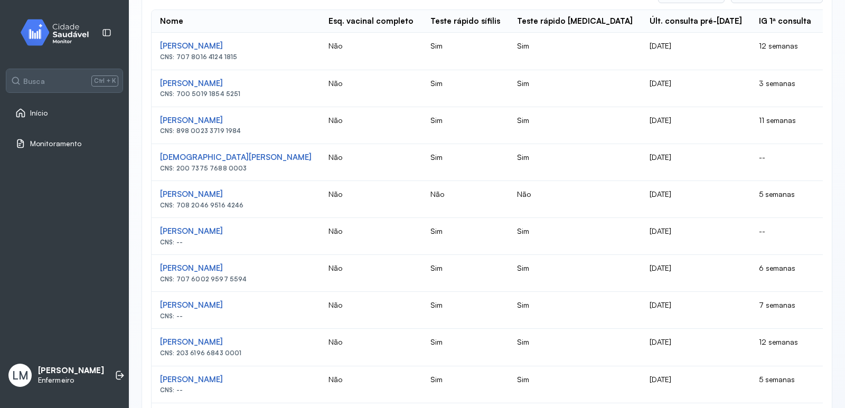
click at [372, 176] on td "Não" at bounding box center [371, 162] width 102 height 37
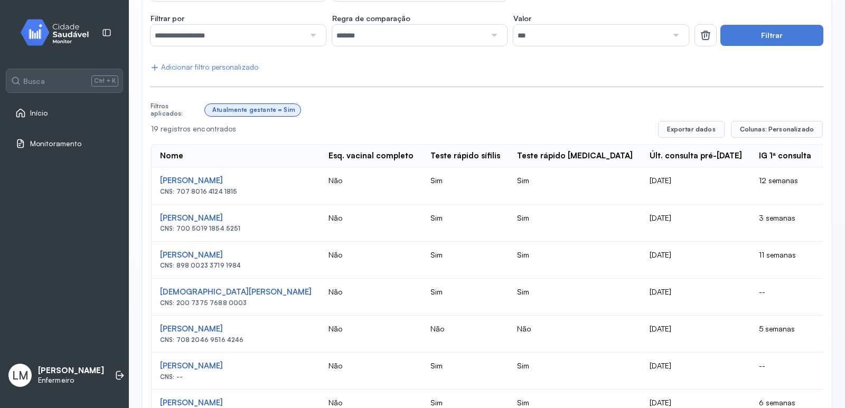
scroll to position [137, 0]
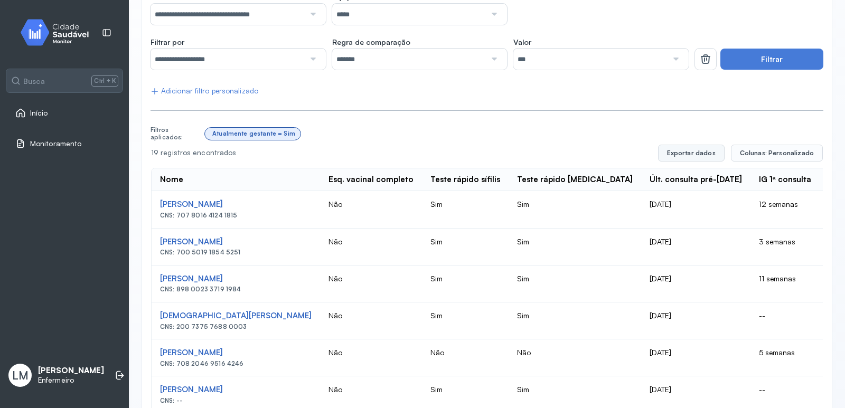
click at [682, 156] on button "Exportar dados" at bounding box center [691, 153] width 67 height 17
click at [546, 139] on div "Atualmente gestante = Sim" at bounding box center [514, 134] width 619 height 20
drag, startPoint x: 696, startPoint y: 149, endPoint x: 762, endPoint y: 121, distance: 72.2
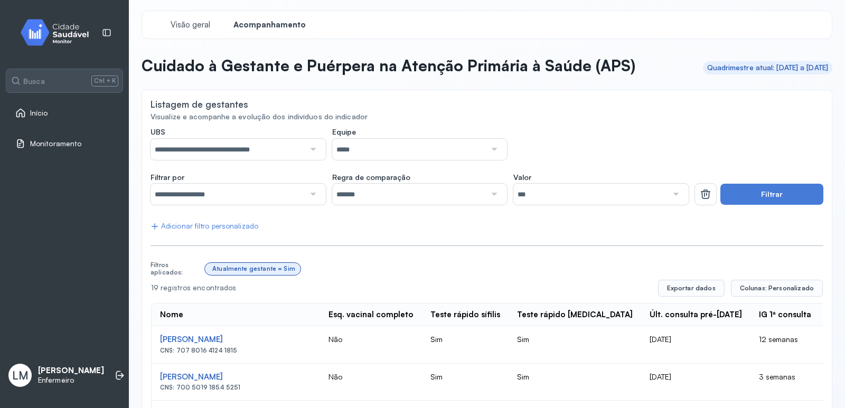
scroll to position [0, 0]
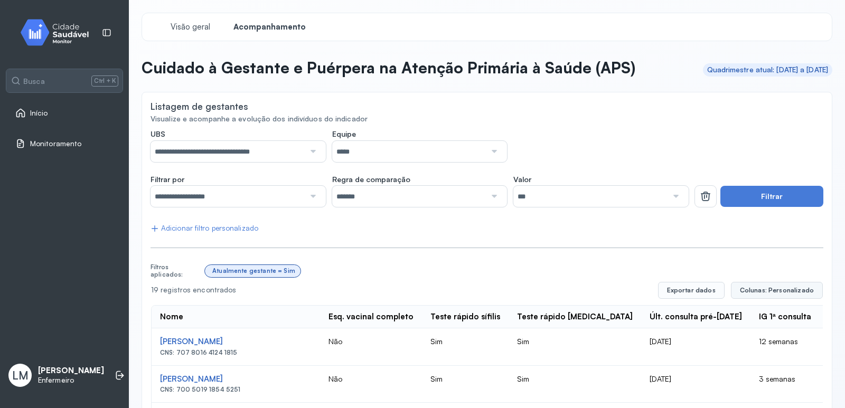
click at [766, 288] on span "Colunas: Personalizado" at bounding box center [777, 290] width 74 height 8
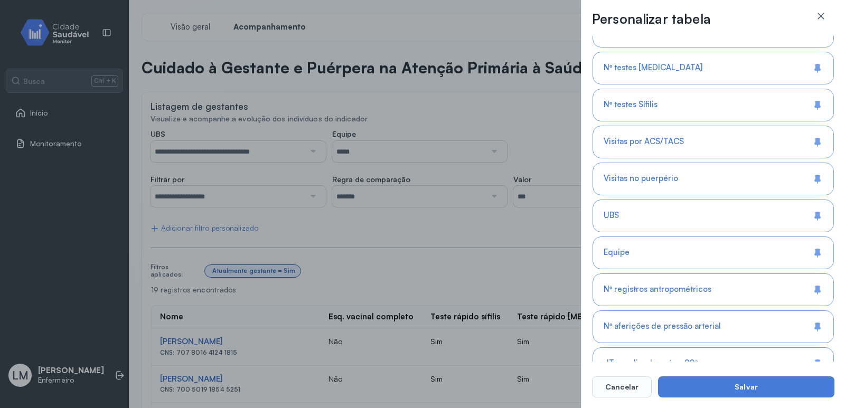
scroll to position [687, 0]
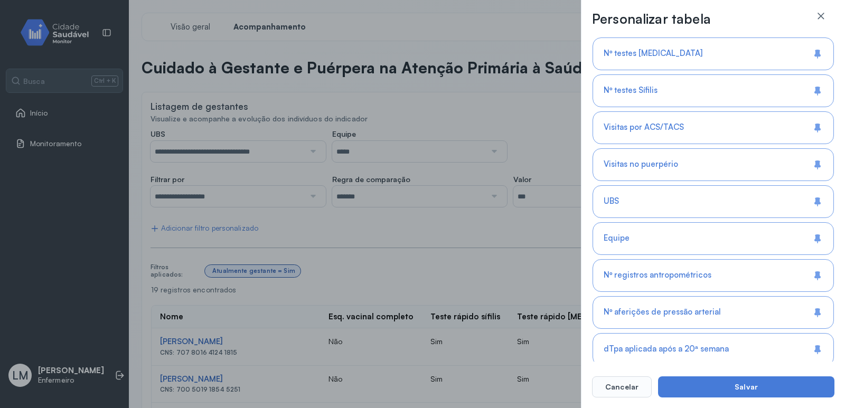
click at [671, 200] on div "UBS" at bounding box center [713, 201] width 241 height 33
click at [661, 252] on div "Equipe" at bounding box center [713, 238] width 241 height 33
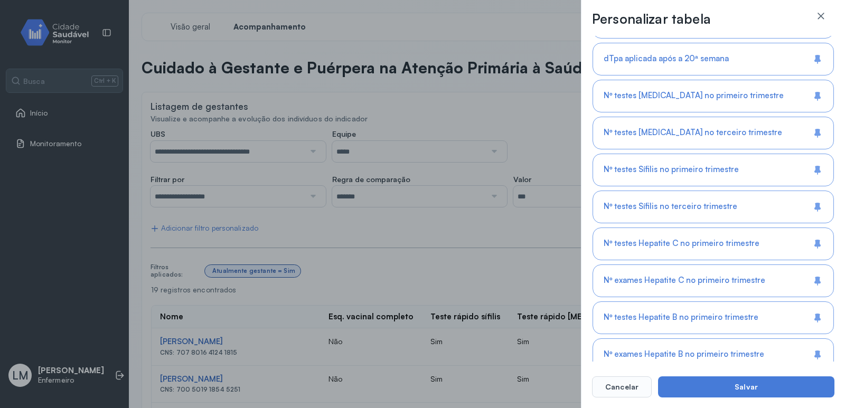
scroll to position [992, 0]
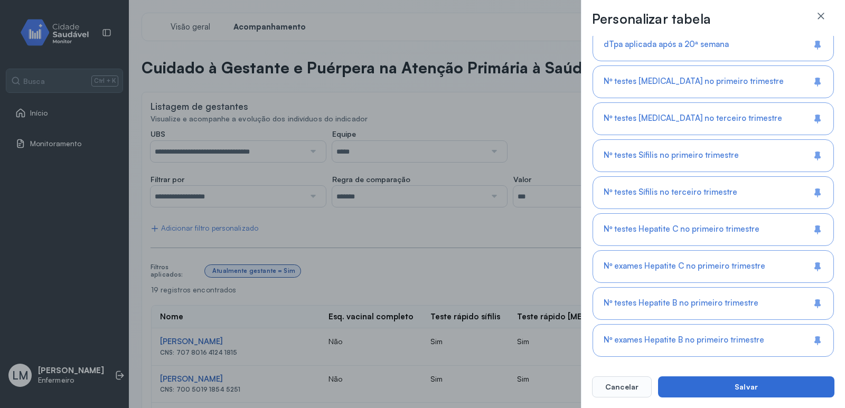
click at [739, 392] on button "Salvar" at bounding box center [746, 387] width 176 height 21
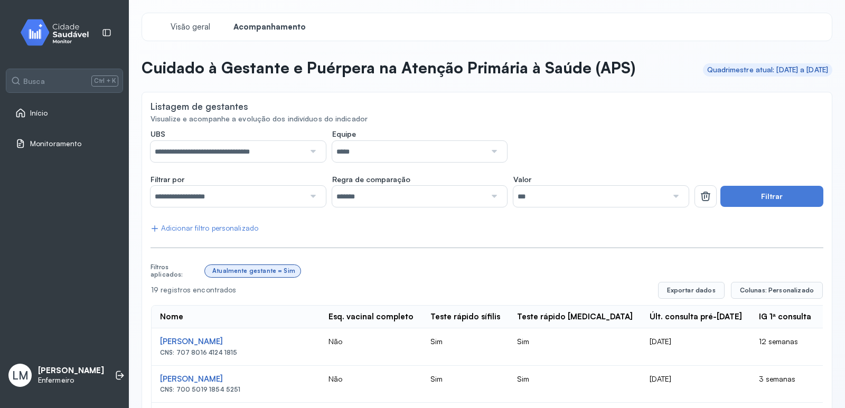
click at [648, 247] on div at bounding box center [487, 247] width 673 height 3
click at [692, 296] on button "Exportar dados" at bounding box center [691, 290] width 67 height 17
click at [696, 287] on button "Exportar dados" at bounding box center [691, 290] width 67 height 17
click at [698, 285] on button "Exportar dados" at bounding box center [691, 290] width 67 height 17
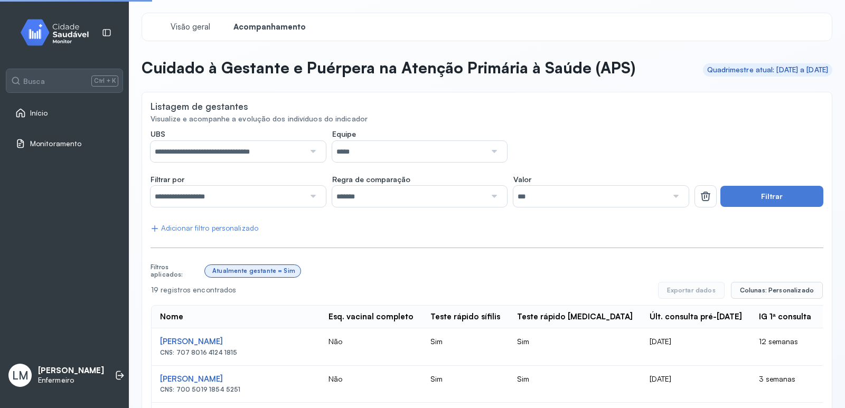
click at [698, 285] on button "Exportar dados" at bounding box center [691, 290] width 67 height 17
click at [698, 292] on button "Exportar dados" at bounding box center [691, 290] width 67 height 17
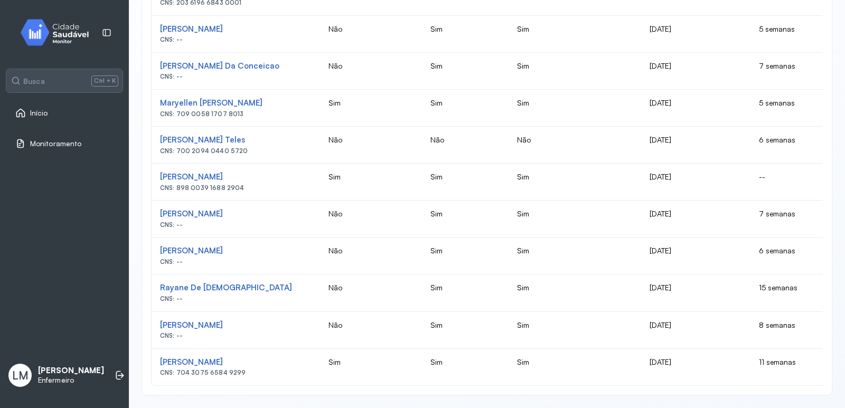
scroll to position [655, 0]
drag, startPoint x: 245, startPoint y: 387, endPoint x: 344, endPoint y: 382, distance: 99.5
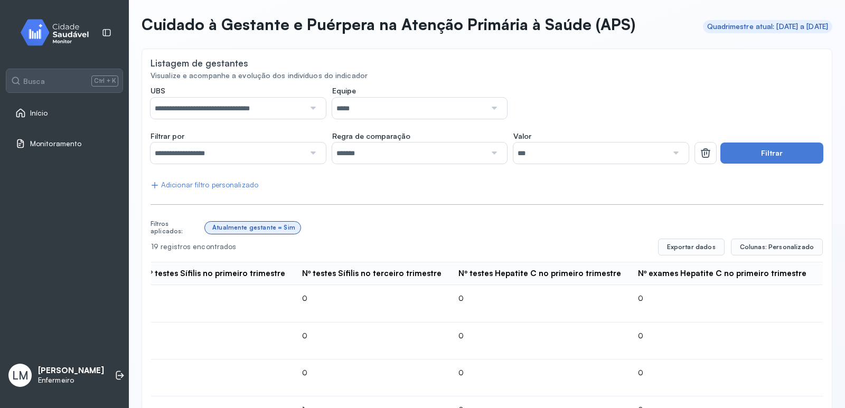
scroll to position [0, 0]
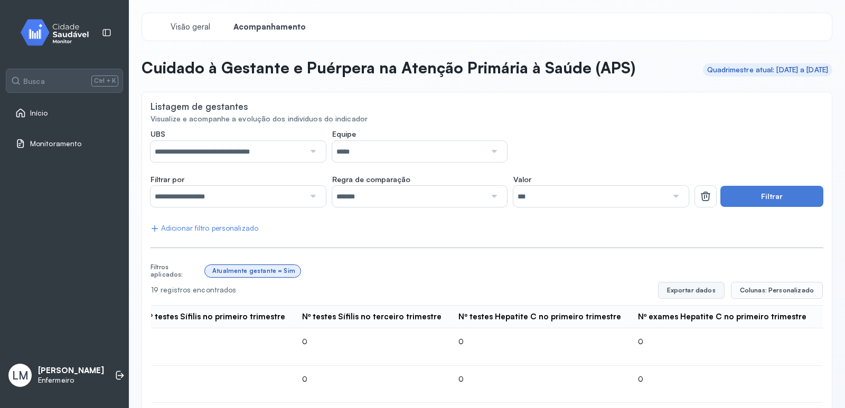
click at [700, 290] on button "Exportar dados" at bounding box center [691, 290] width 67 height 17
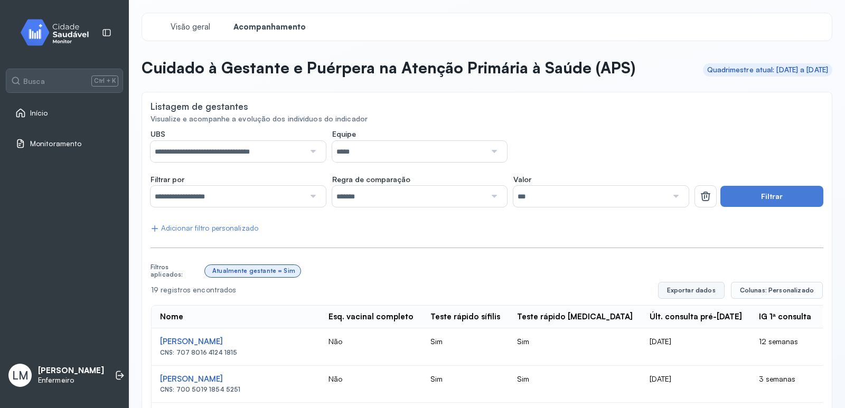
click at [704, 292] on button "Exportar dados" at bounding box center [691, 290] width 67 height 17
click at [712, 282] on button "Exportar dados" at bounding box center [691, 290] width 67 height 17
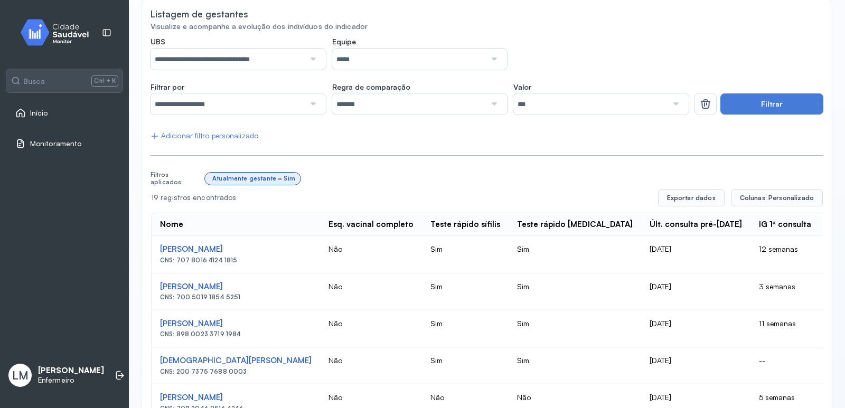
scroll to position [106, 0]
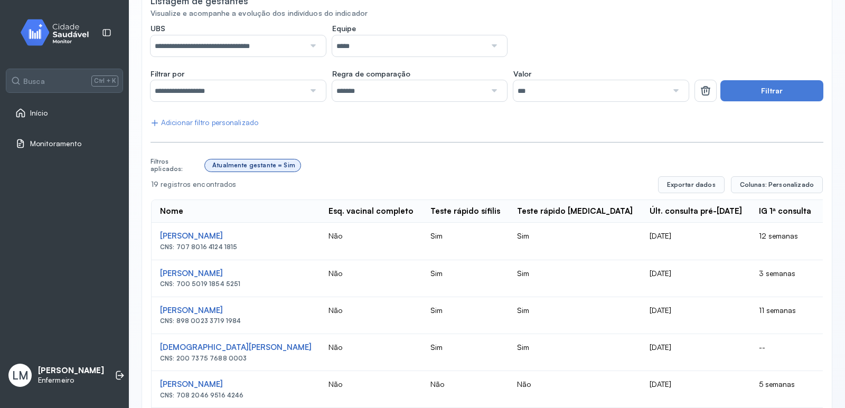
click at [281, 164] on div "Atualmente gestante = Sim" at bounding box center [253, 165] width 83 height 7
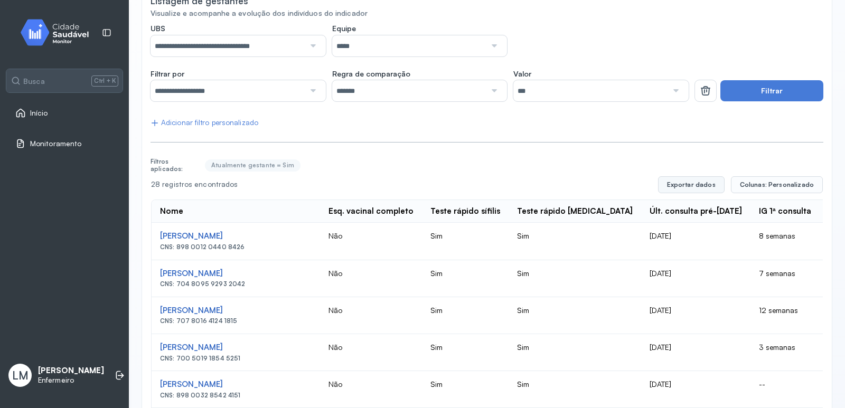
click at [673, 191] on button "Exportar dados" at bounding box center [691, 184] width 67 height 17
click at [715, 183] on button "Exportar dados" at bounding box center [691, 184] width 67 height 17
click at [511, 184] on div "28 registros encontrados" at bounding box center [400, 184] width 499 height 9
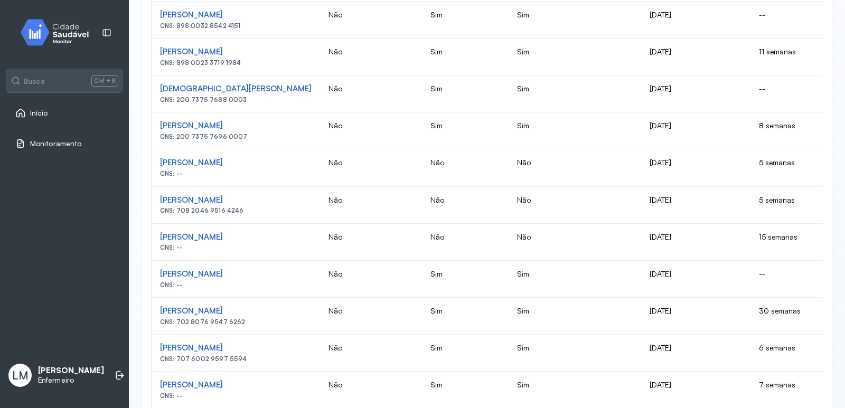
scroll to position [528, 0]
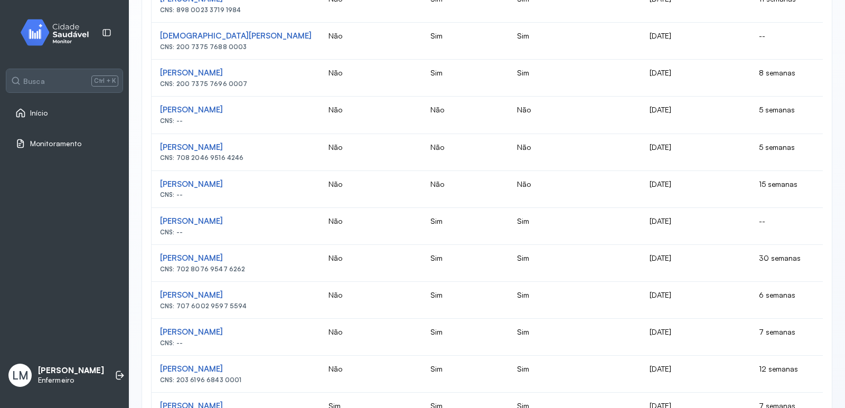
drag, startPoint x: 660, startPoint y: 111, endPoint x: 604, endPoint y: 113, distance: 55.5
click at [641, 122] on td "[DATE]" at bounding box center [695, 115] width 109 height 37
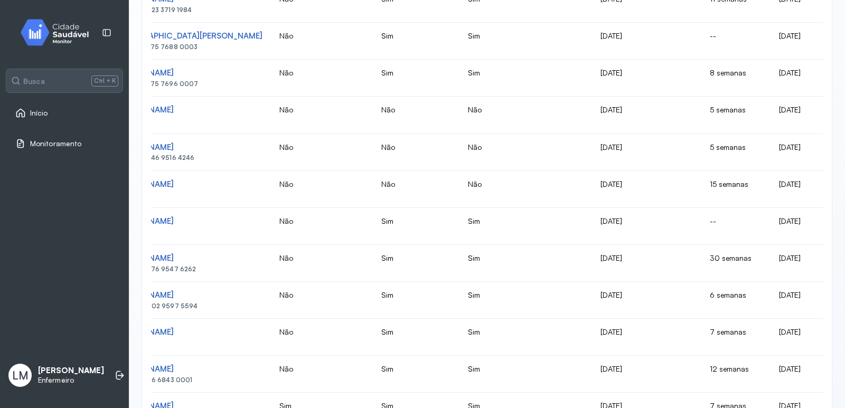
scroll to position [0, 0]
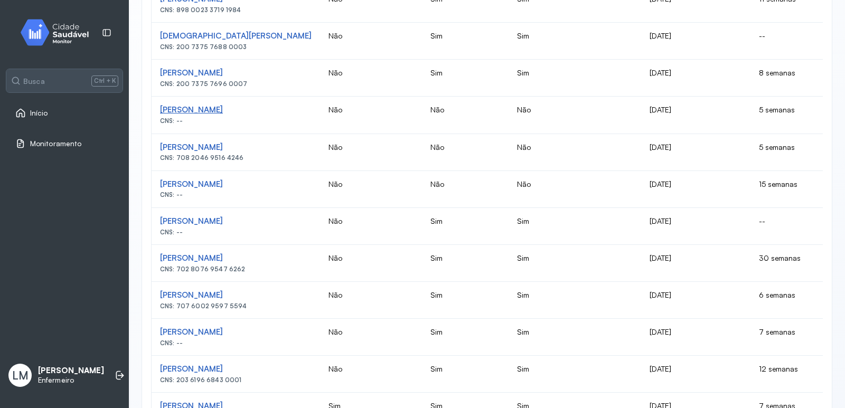
drag, startPoint x: 150, startPoint y: 112, endPoint x: 257, endPoint y: 107, distance: 106.8
click at [257, 107] on div "**********" at bounding box center [487, 73] width 691 height 1018
click at [260, 112] on div "[PERSON_NAME]" at bounding box center [236, 110] width 152 height 10
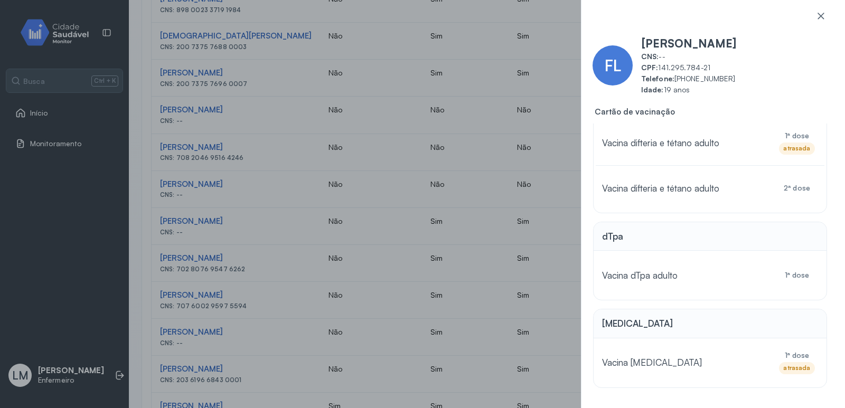
scroll to position [303, 0]
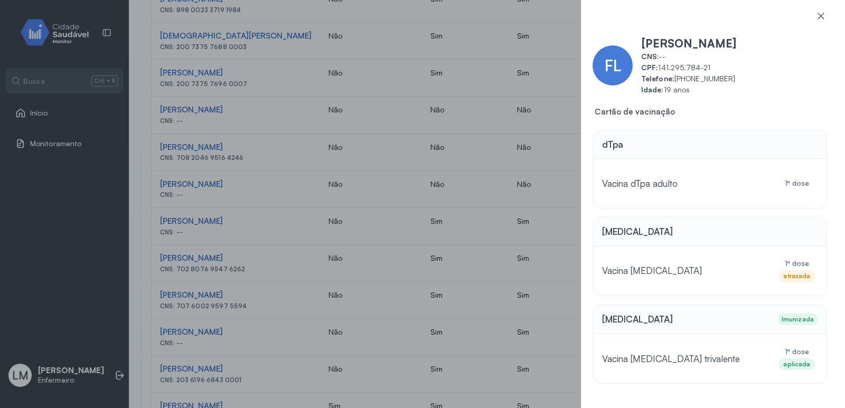
drag, startPoint x: 455, startPoint y: 120, endPoint x: 423, endPoint y: 127, distance: 33.0
click at [455, 120] on div "FL Fabia [PERSON_NAME] CNS: -- CPF: 141.295.784-21 Telefone: [PHONE_NUMBER] Ida…" at bounding box center [422, 204] width 845 height 408
click at [822, 13] on icon at bounding box center [821, 16] width 11 height 11
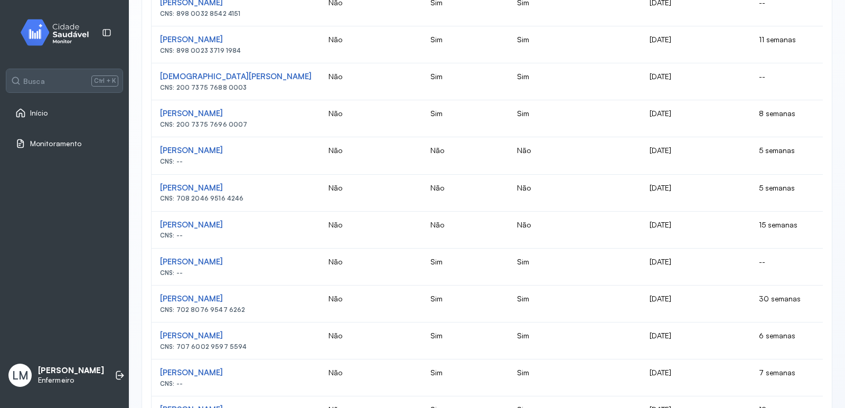
scroll to position [475, 0]
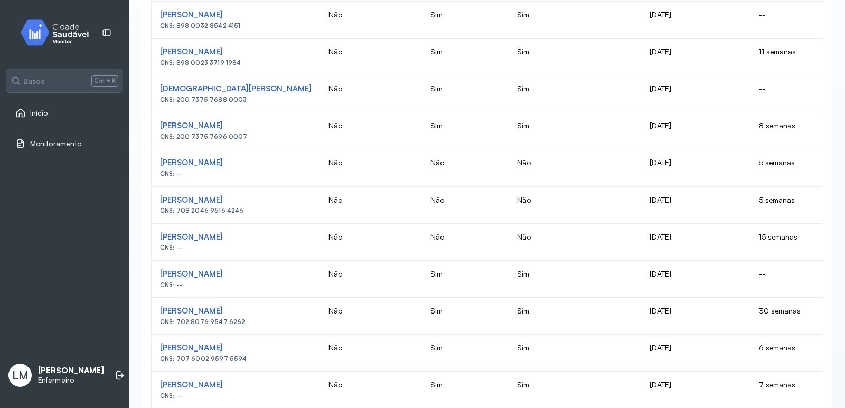
drag, startPoint x: 155, startPoint y: 162, endPoint x: 251, endPoint y: 162, distance: 96.2
click at [251, 162] on td "[PERSON_NAME] CNS: --" at bounding box center [236, 168] width 169 height 37
copy div "[PERSON_NAME]"
click at [641, 170] on td "[DATE]" at bounding box center [695, 168] width 109 height 37
drag, startPoint x: 542, startPoint y: 163, endPoint x: 615, endPoint y: 166, distance: 73.0
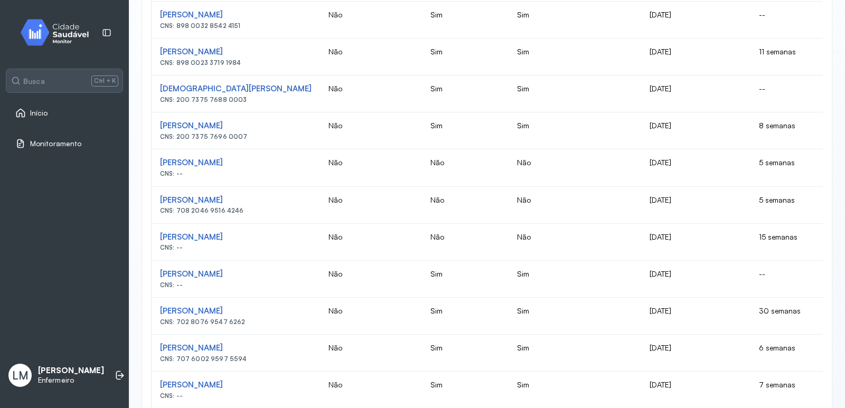
click at [641, 166] on td "[DATE]" at bounding box center [695, 168] width 109 height 37
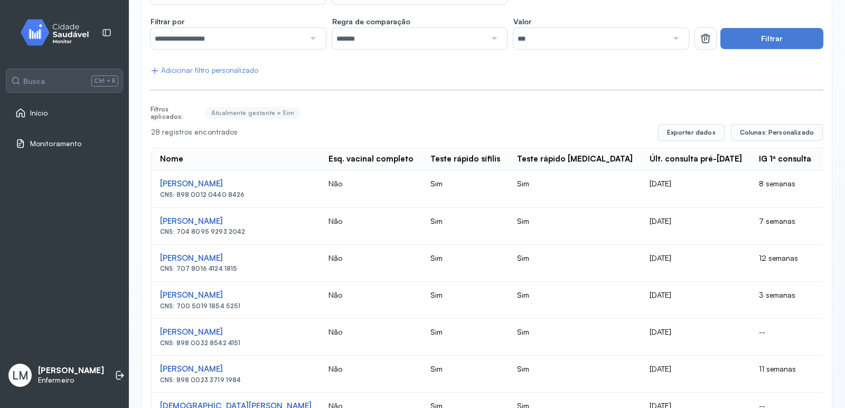
scroll to position [53, 0]
